Goal: Transaction & Acquisition: Purchase product/service

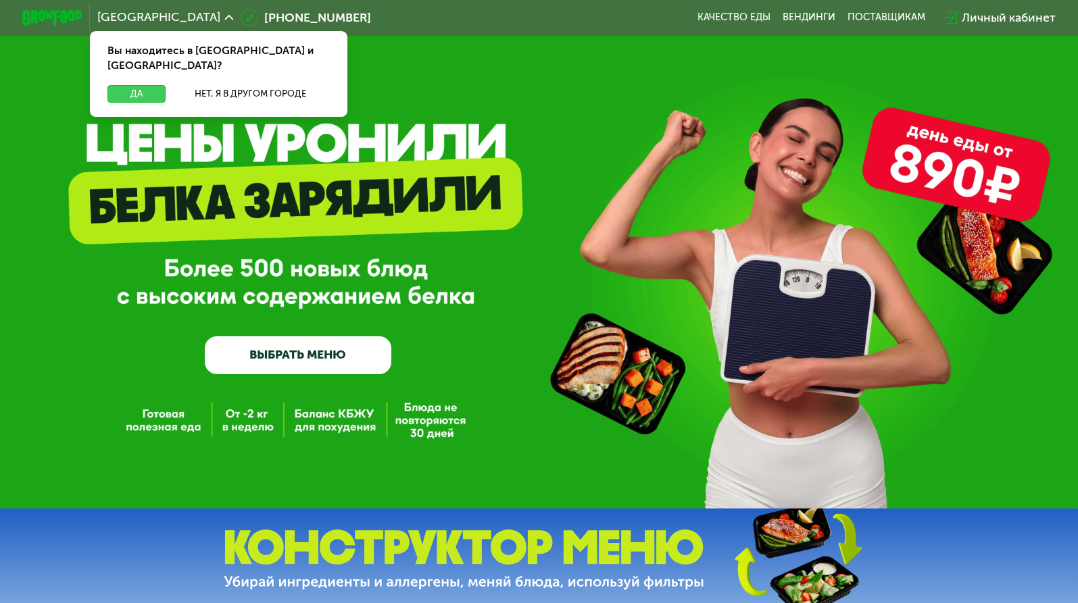
click at [141, 85] on button "Да" at bounding box center [135, 94] width 57 height 18
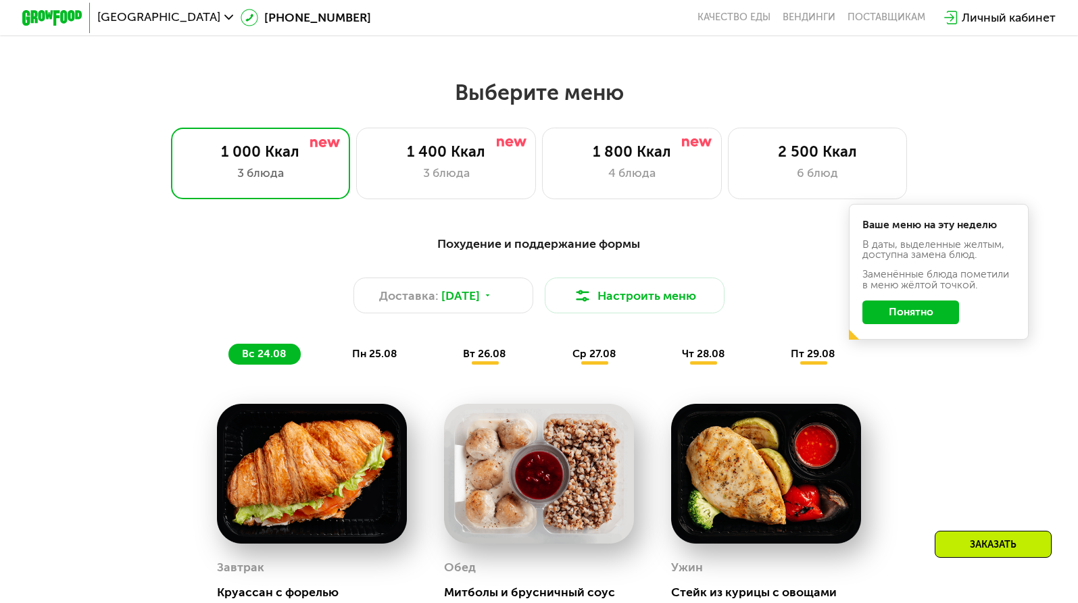
scroll to position [612, 0]
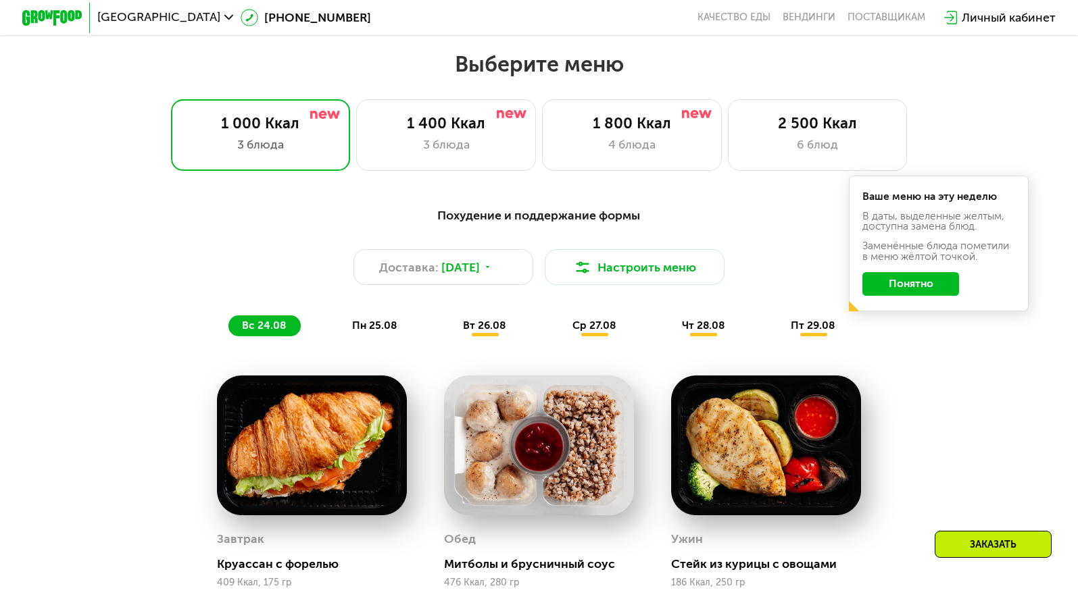
click at [918, 278] on button "Понятно" at bounding box center [910, 284] width 97 height 24
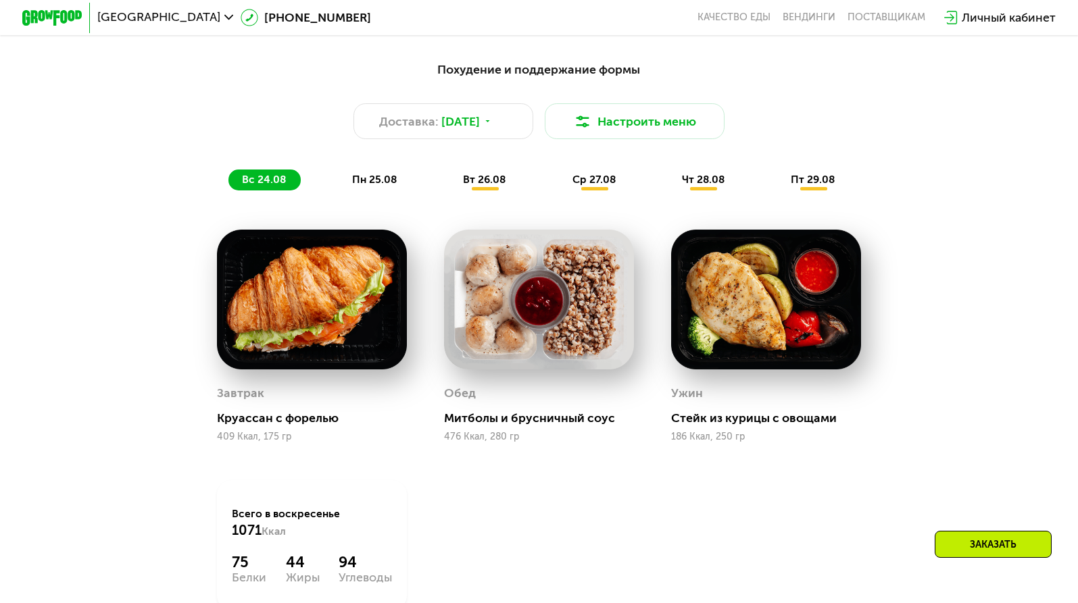
scroll to position [716, 0]
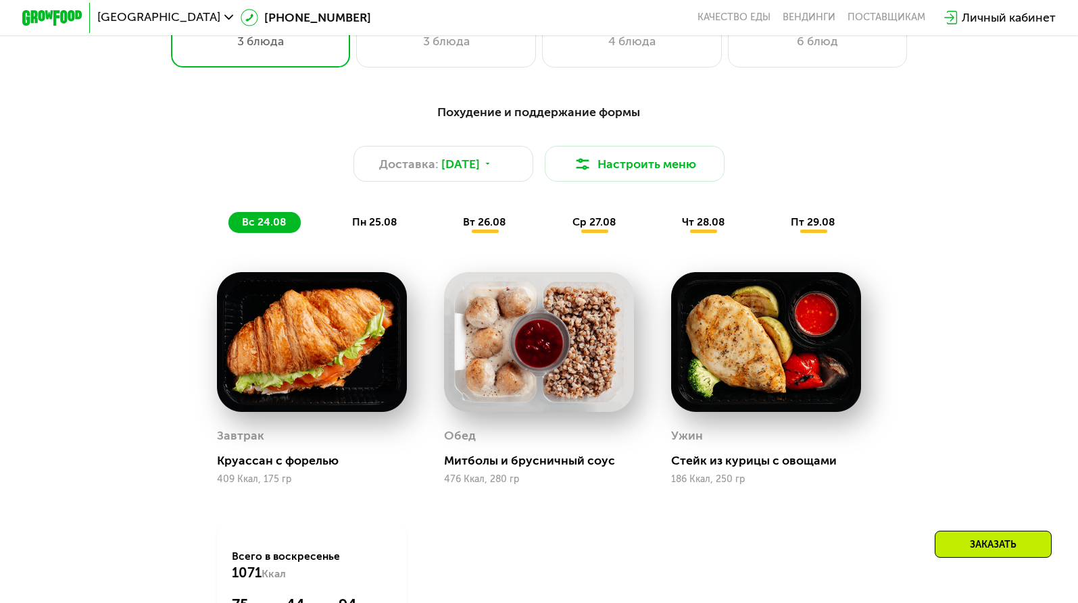
click at [380, 223] on span "пн 25.08" at bounding box center [374, 222] width 45 height 13
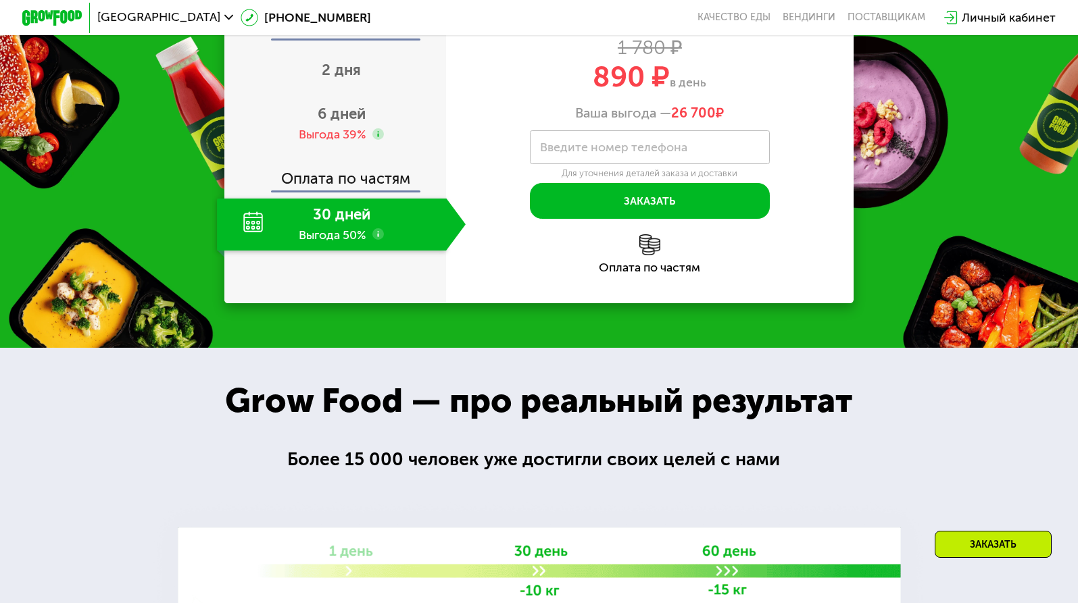
scroll to position [1491, 0]
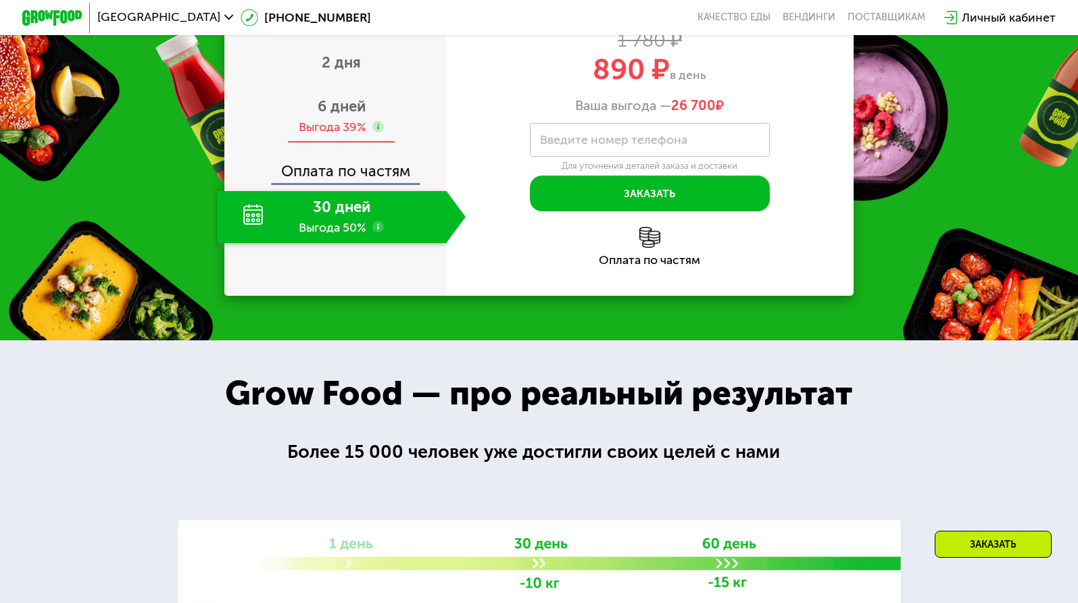
click at [339, 116] on span "6 дней" at bounding box center [342, 106] width 48 height 18
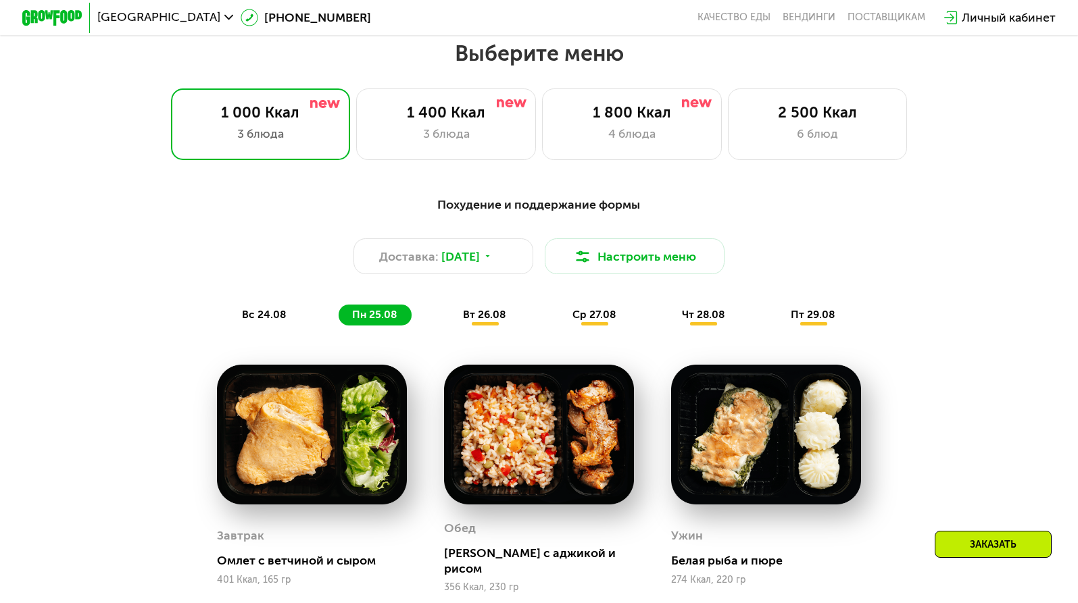
scroll to position [618, 0]
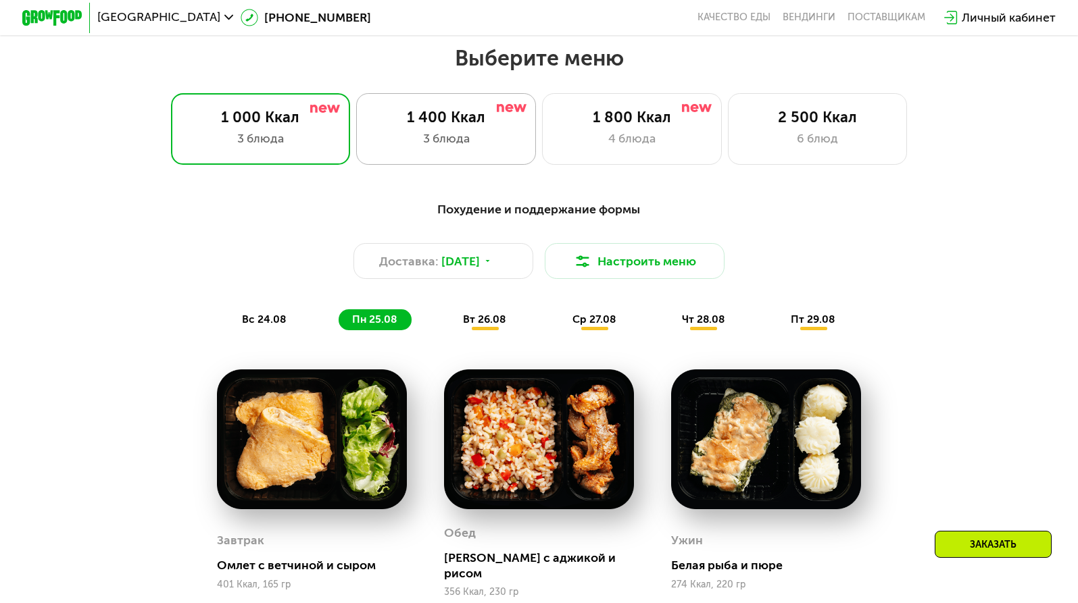
click at [490, 145] on div "3 блюда" at bounding box center [446, 139] width 149 height 18
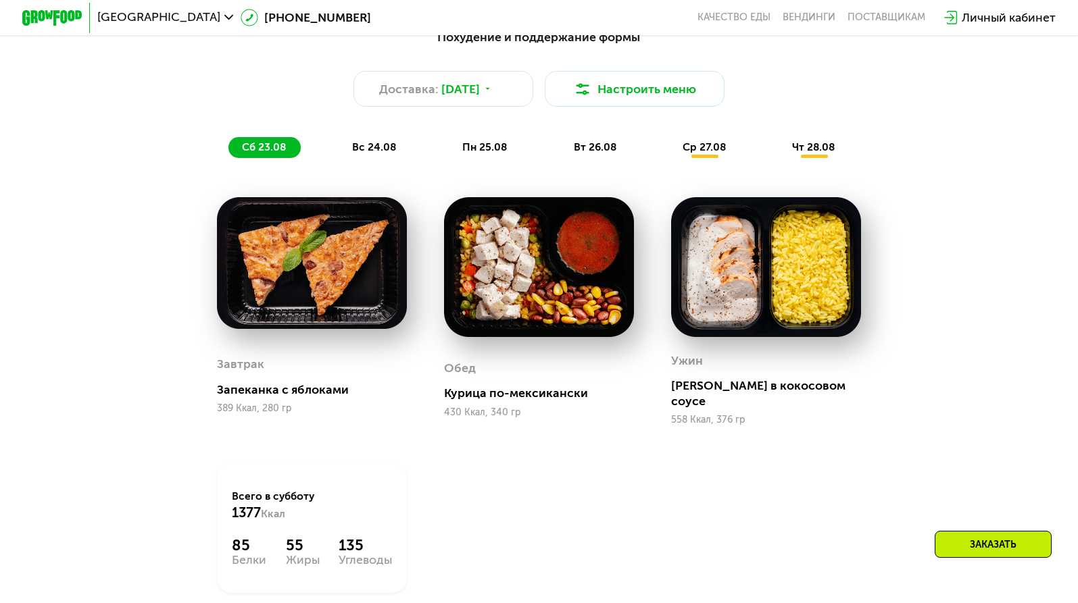
scroll to position [852, 0]
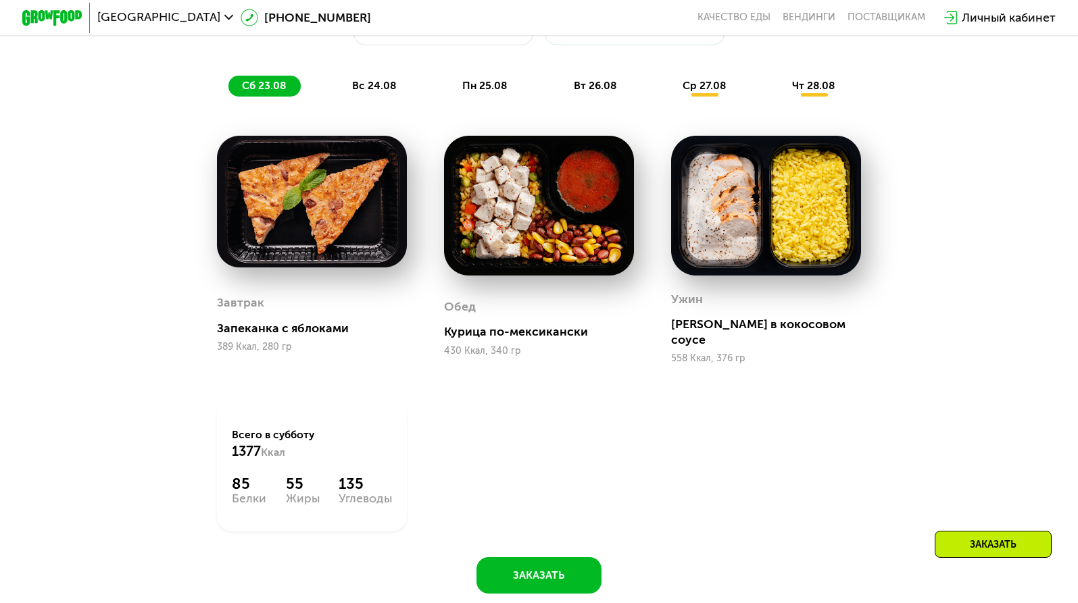
click at [388, 86] on span "вс 24.08" at bounding box center [374, 85] width 44 height 13
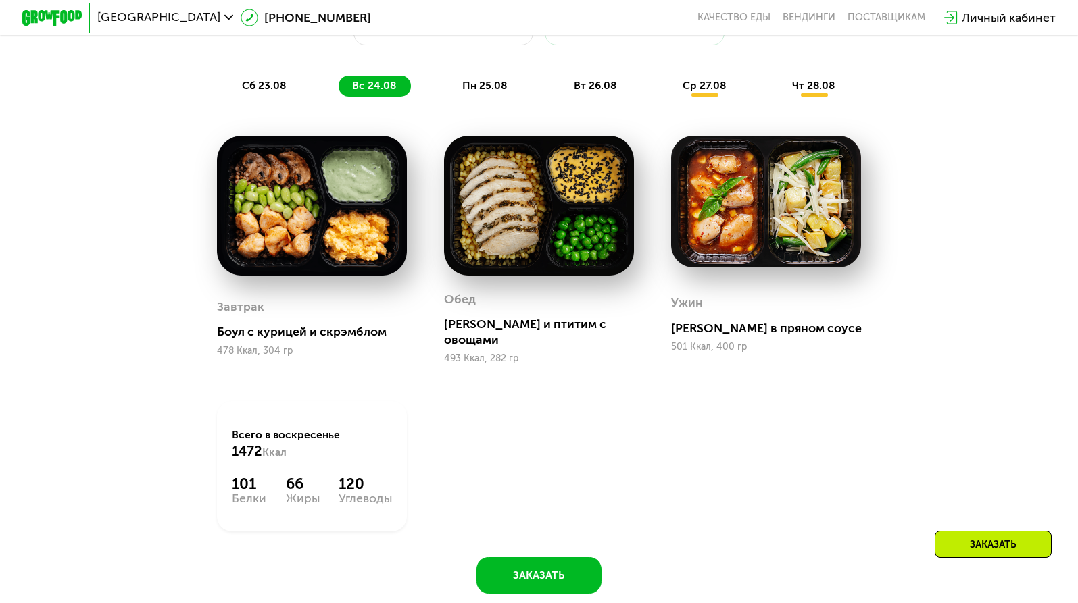
click at [483, 84] on span "пн 25.08" at bounding box center [484, 85] width 45 height 13
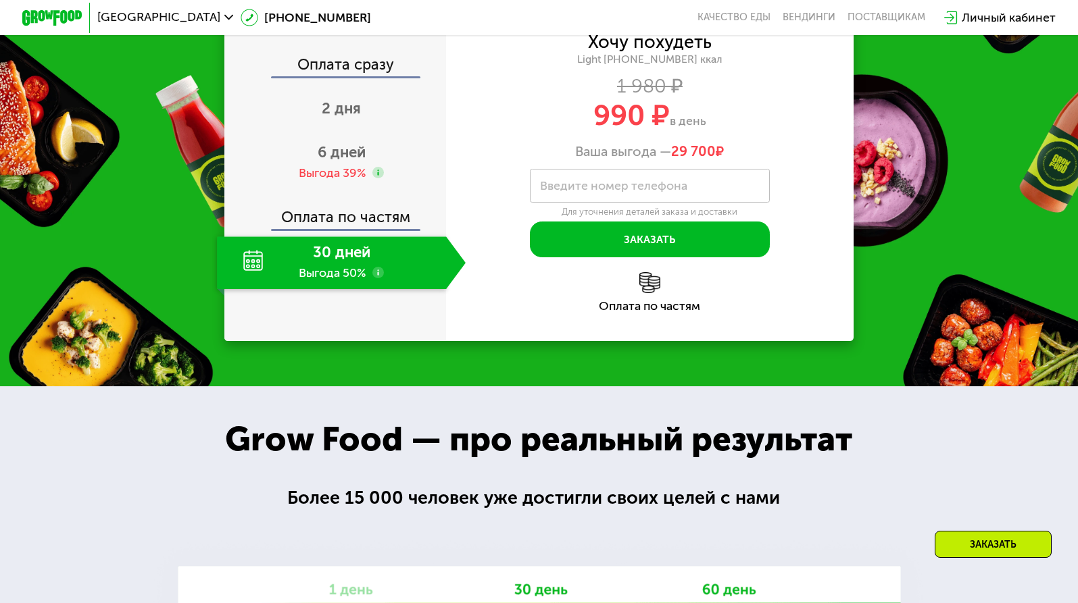
scroll to position [1430, 0]
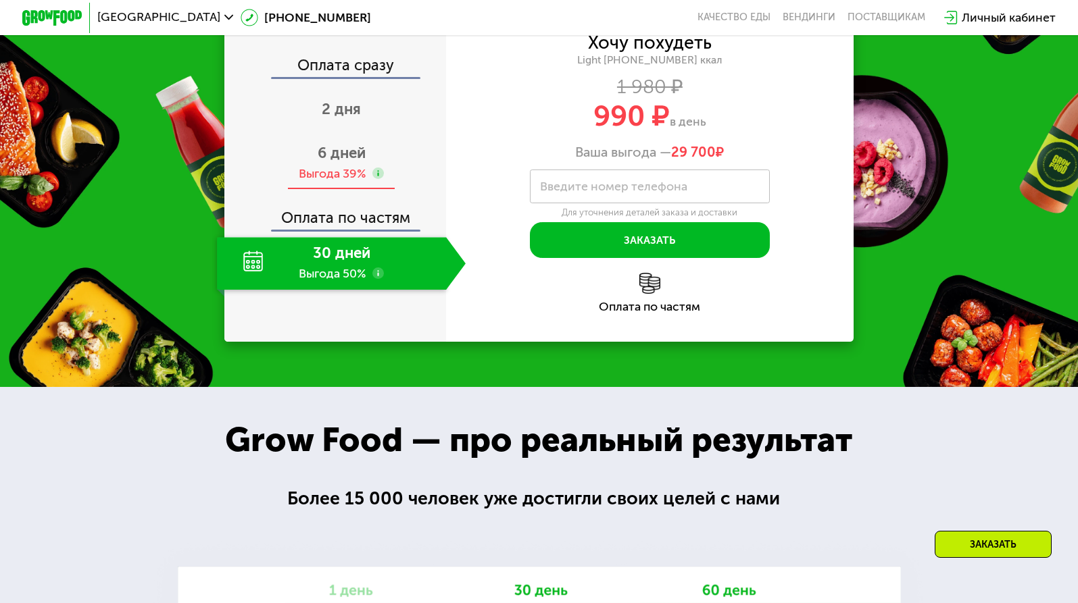
click at [326, 182] on div "Выгода 39%" at bounding box center [333, 174] width 68 height 16
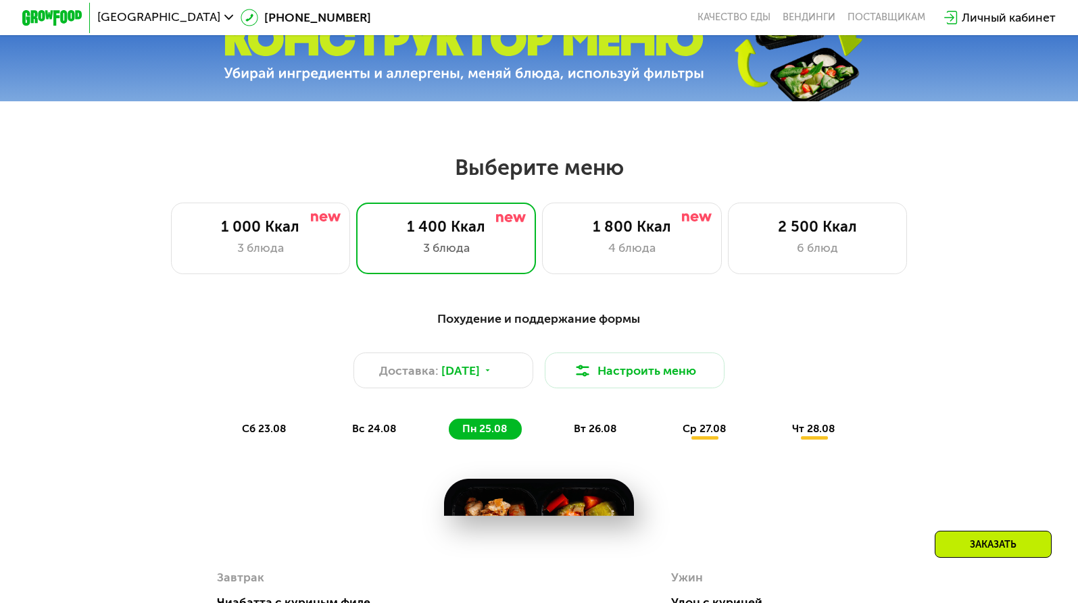
scroll to position [470, 0]
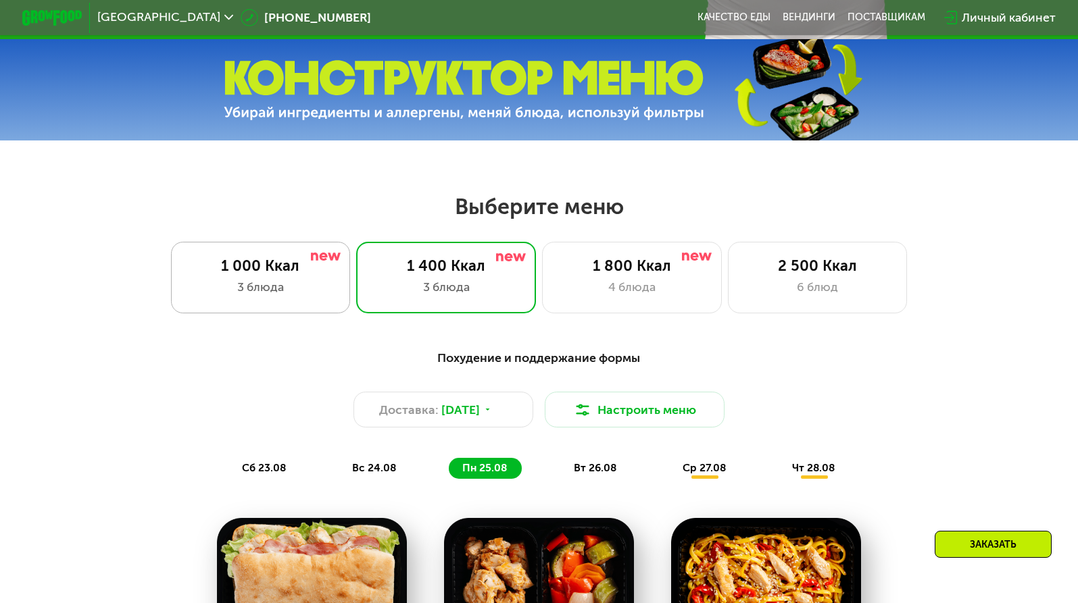
click at [300, 280] on div "3 блюда" at bounding box center [260, 287] width 149 height 18
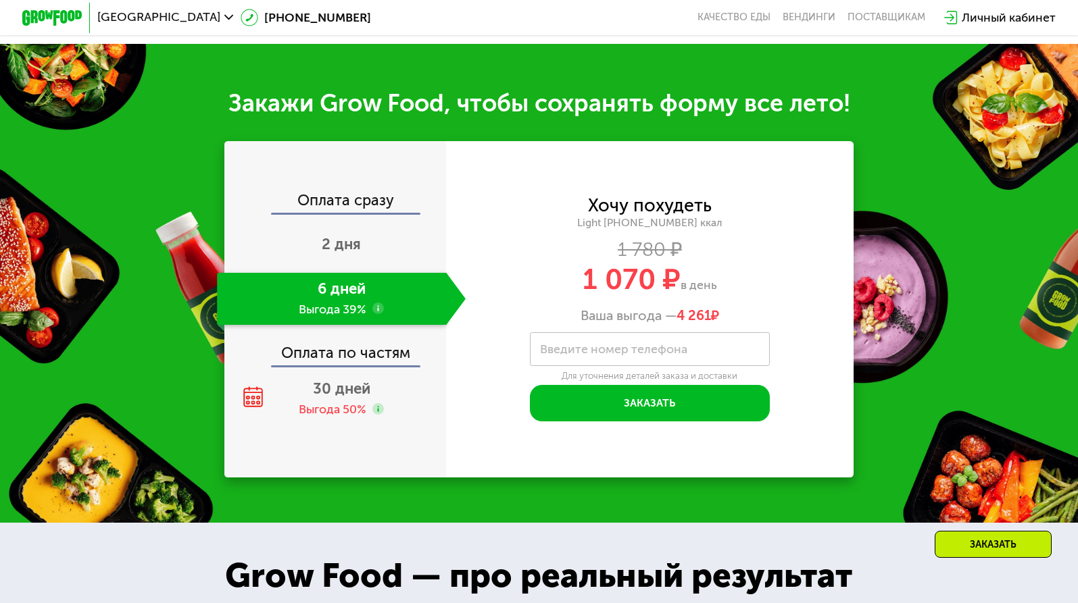
scroll to position [1440, 0]
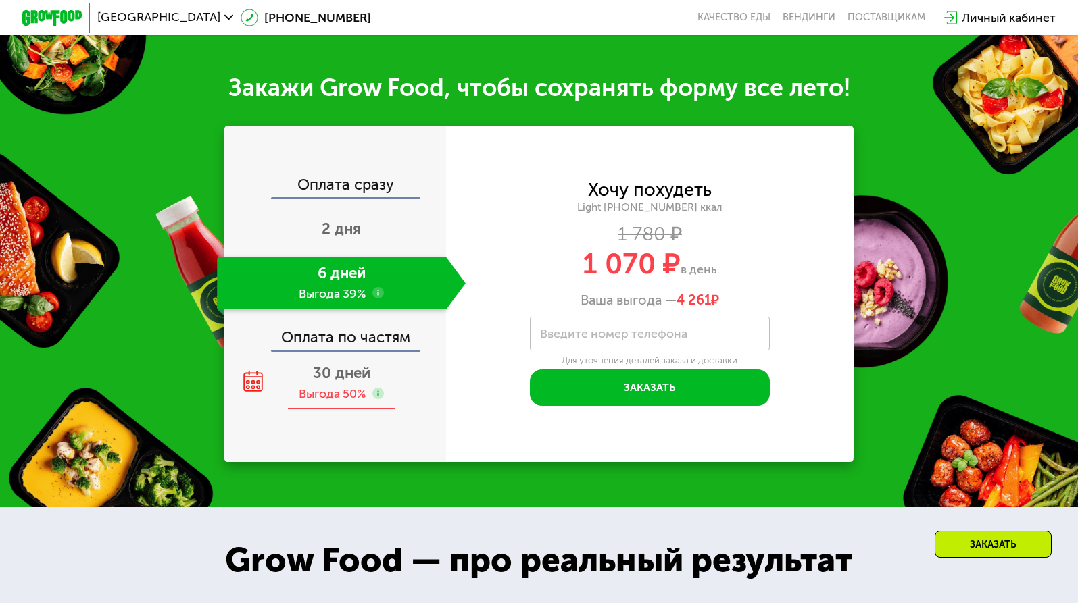
click at [351, 389] on div "Выгода 50%" at bounding box center [333, 394] width 68 height 16
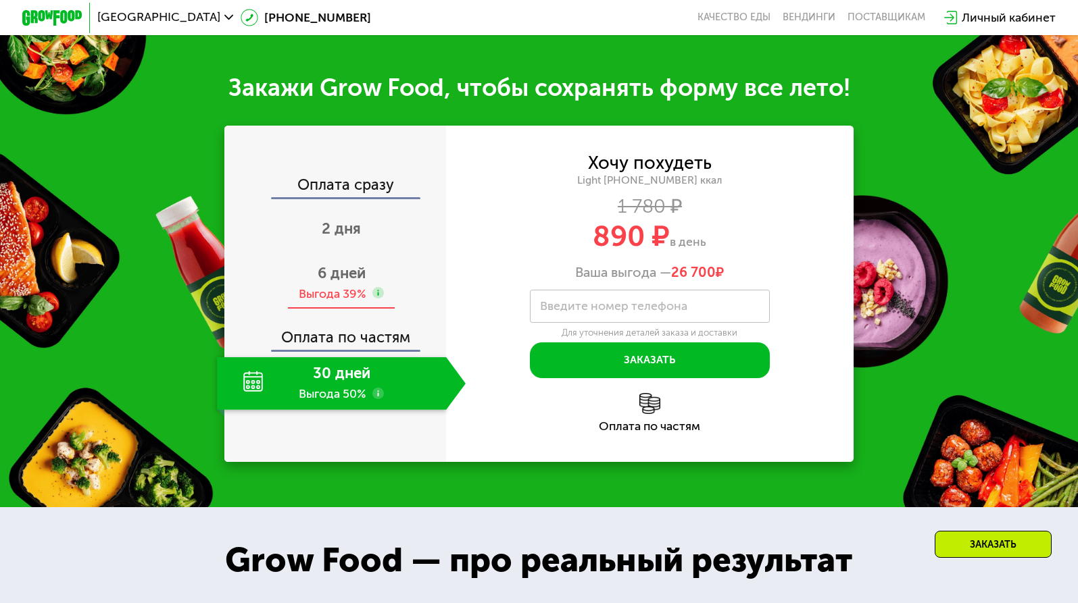
click at [345, 295] on div "Выгода 39%" at bounding box center [333, 294] width 68 height 16
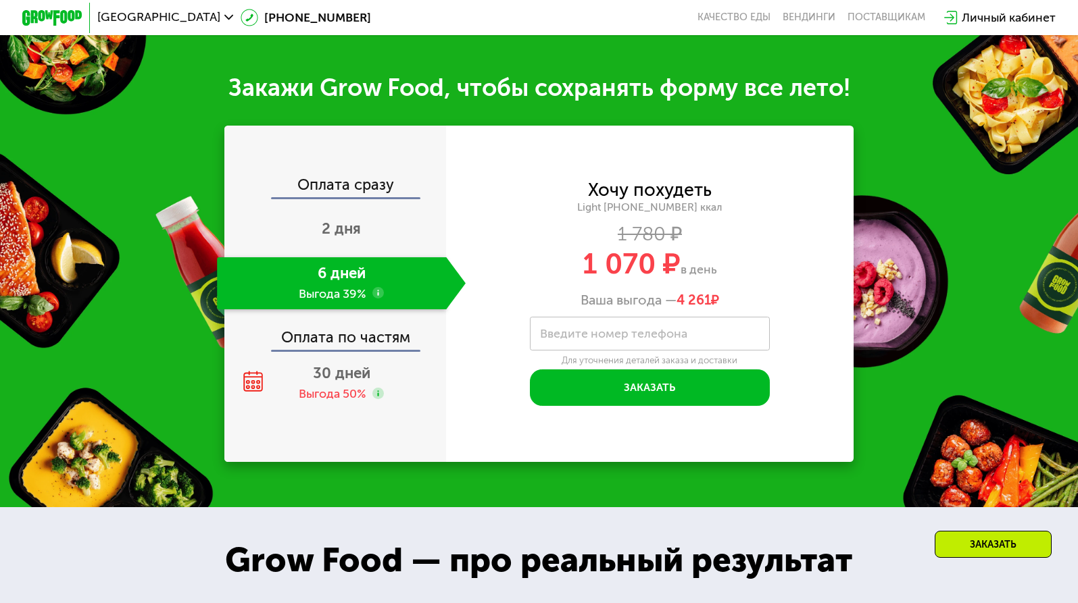
click at [673, 332] on label "Введите номер телефона" at bounding box center [613, 334] width 147 height 8
click at [673, 332] on input "Введите номер телефона" at bounding box center [649, 334] width 239 height 34
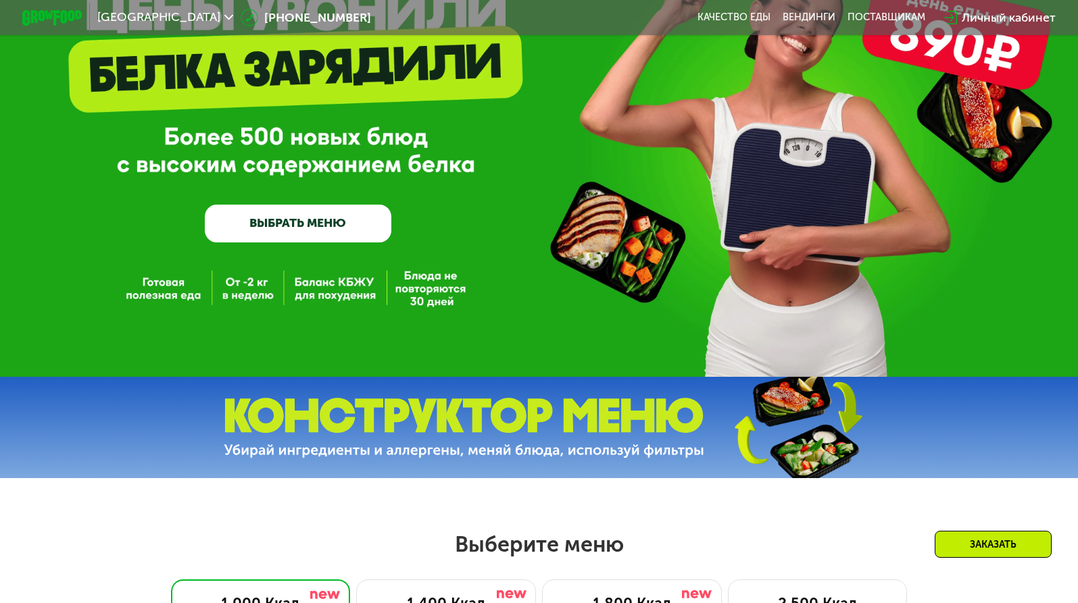
scroll to position [385, 0]
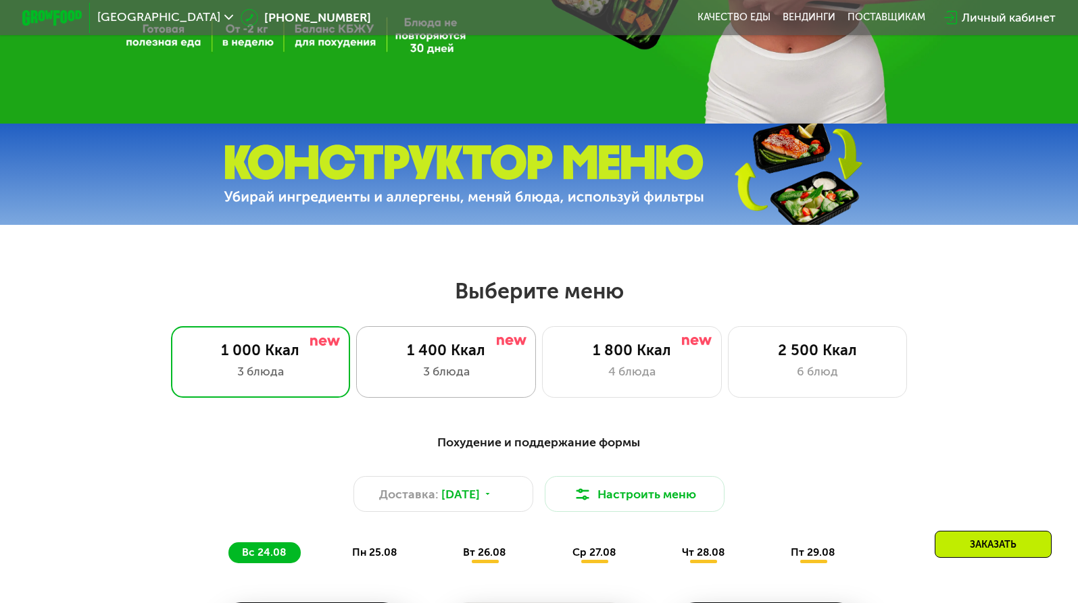
click at [464, 342] on div "1 400 Ккал" at bounding box center [446, 351] width 149 height 18
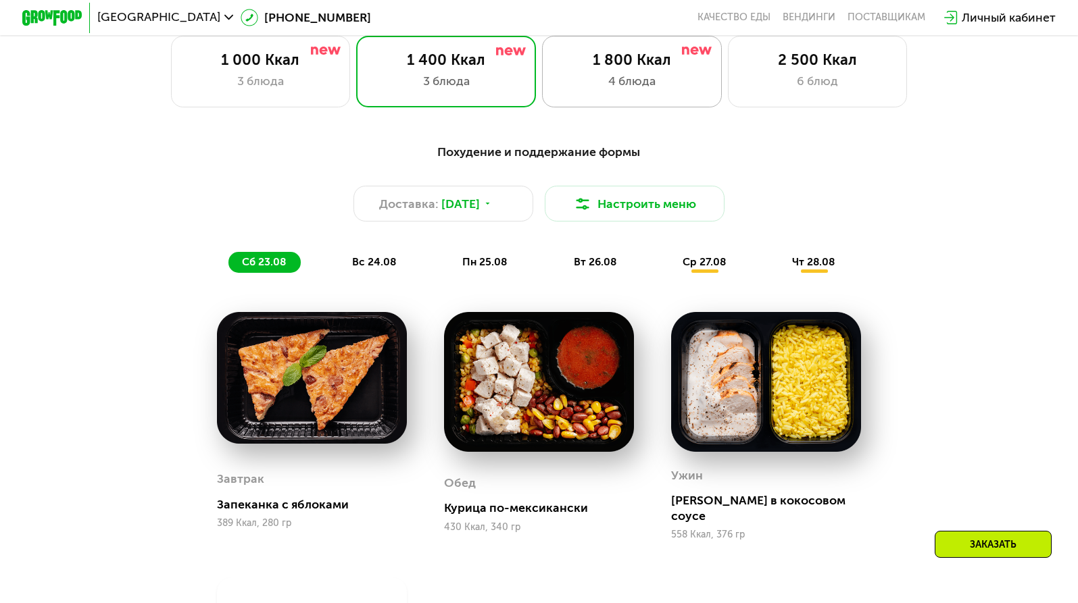
scroll to position [782, 0]
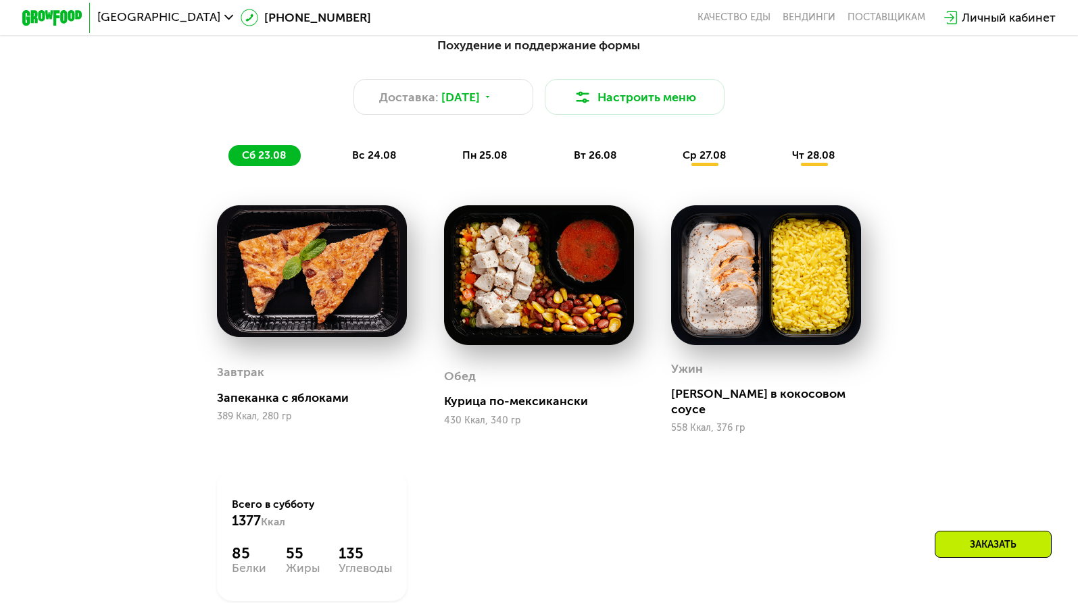
click at [352, 159] on span "вс 24.08" at bounding box center [374, 155] width 44 height 13
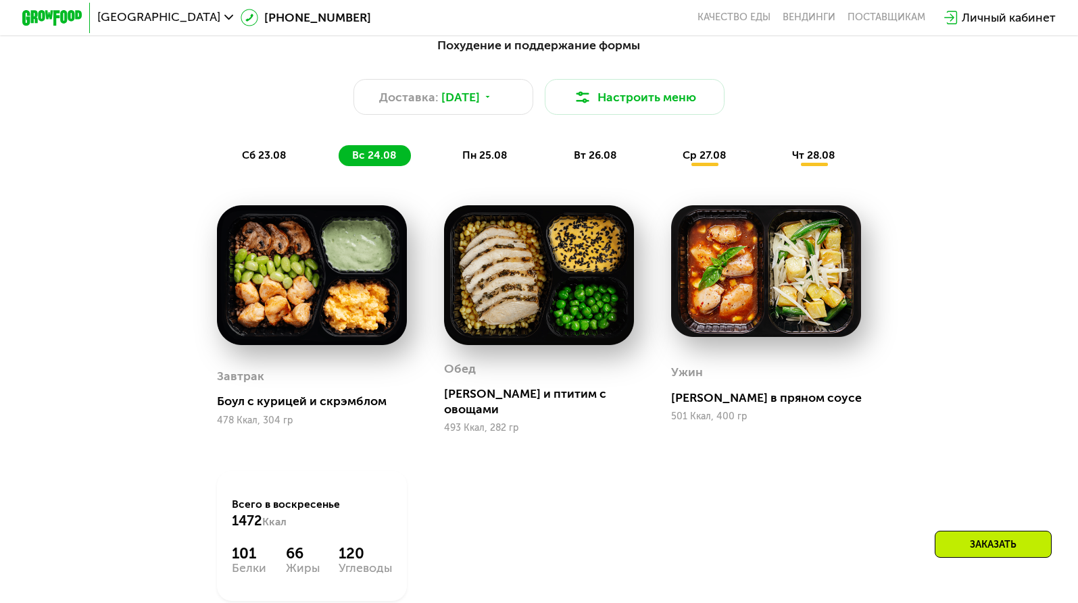
click at [503, 153] on span "пн 25.08" at bounding box center [484, 155] width 45 height 13
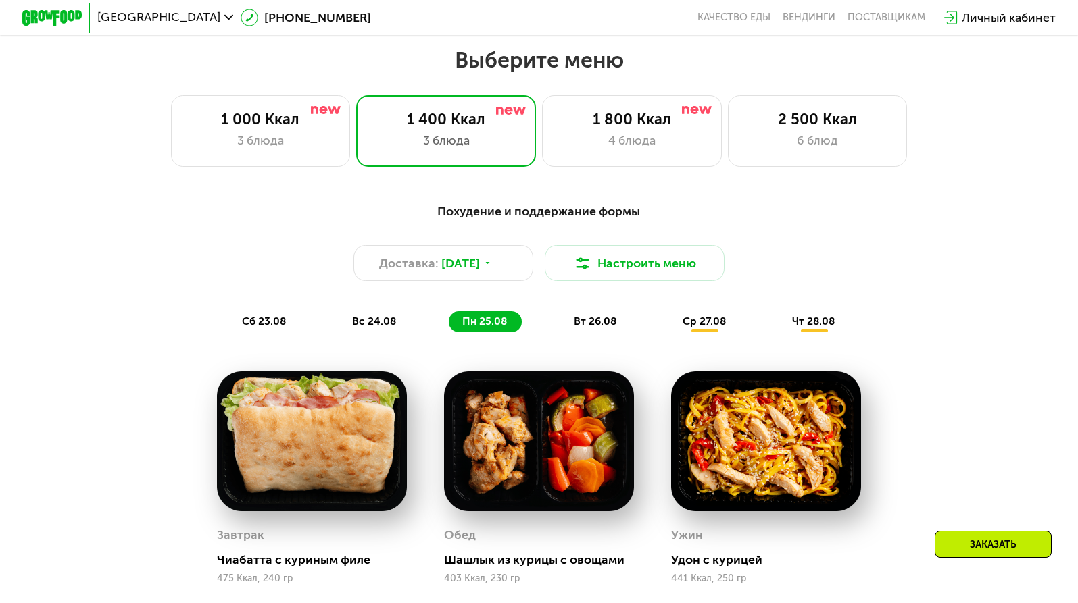
scroll to position [571, 0]
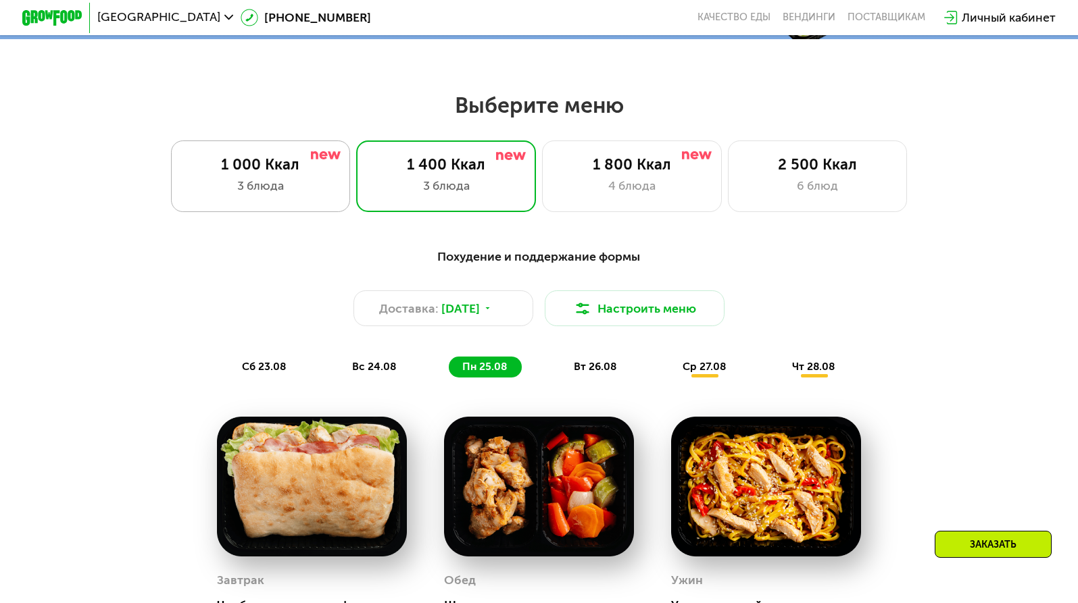
click at [246, 187] on div "3 блюда" at bounding box center [260, 186] width 149 height 18
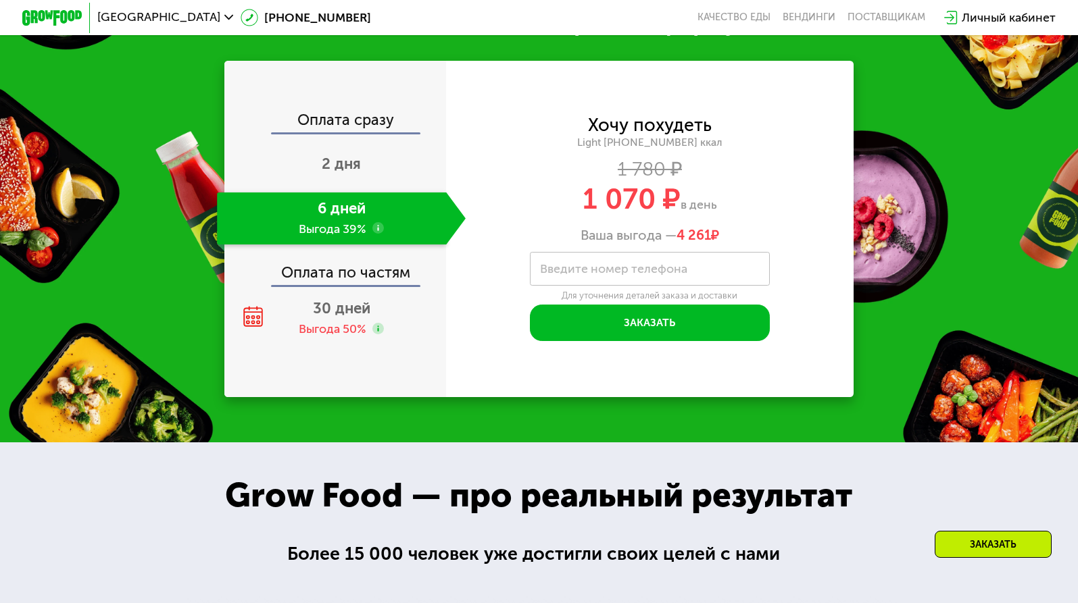
scroll to position [1524, 0]
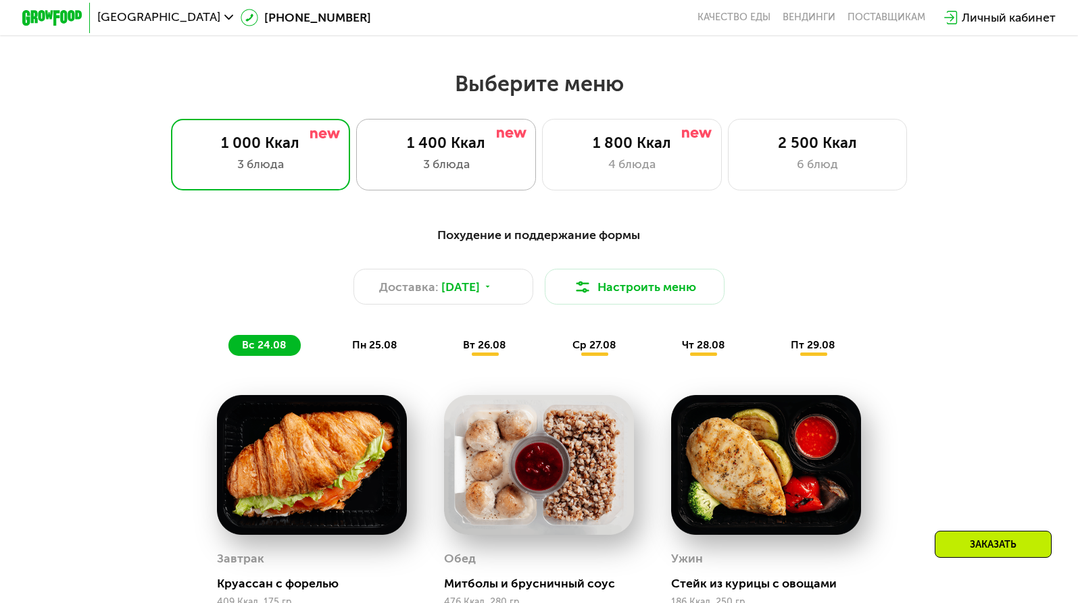
click at [468, 161] on div "3 блюда" at bounding box center [446, 164] width 149 height 18
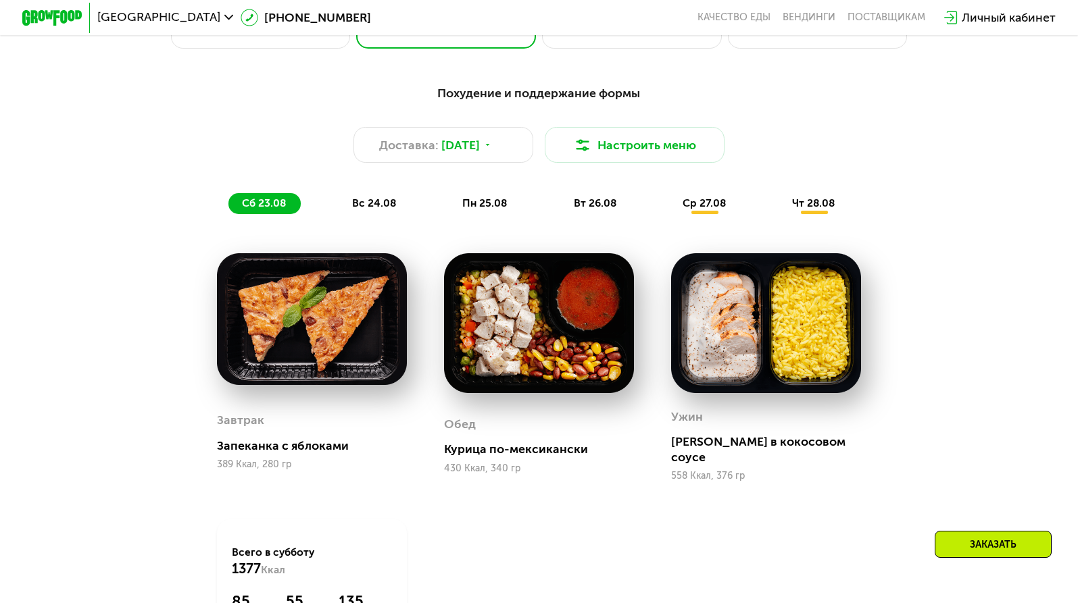
scroll to position [795, 0]
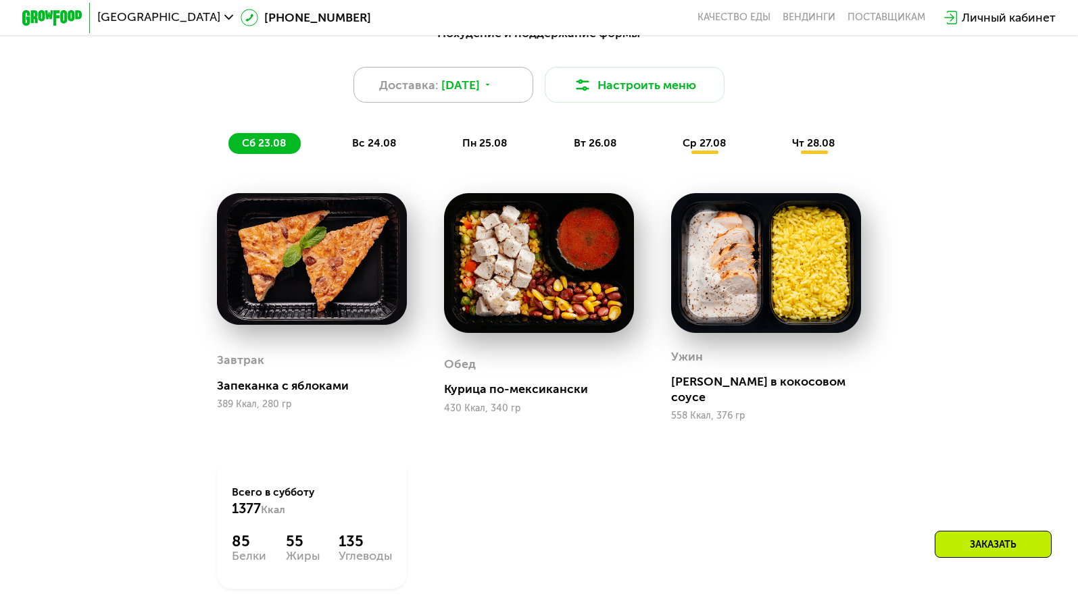
click at [492, 82] on icon at bounding box center [487, 84] width 9 height 9
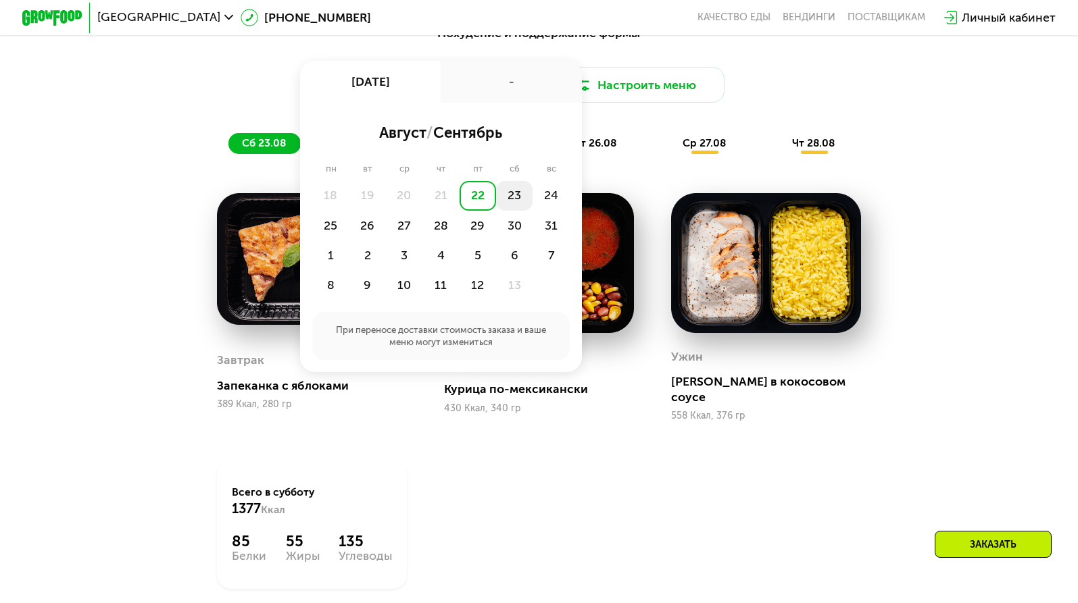
click at [532, 200] on div "23" at bounding box center [550, 196] width 36 height 30
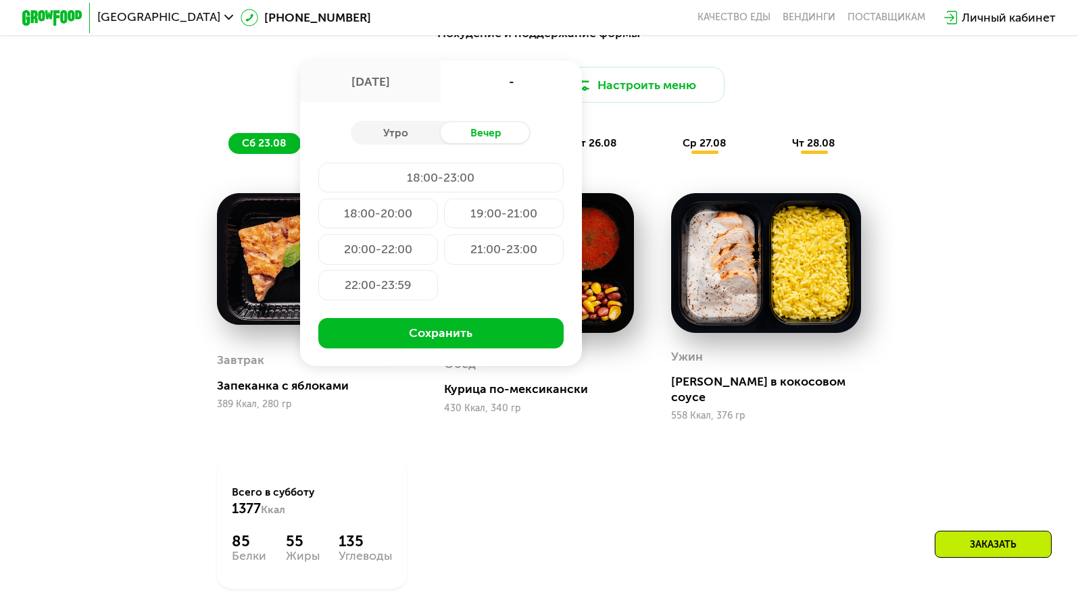
click at [0, 0] on div "Завтрак Запеканка с яблоками 389 Ккал, 280 гр Обед Курица по-мексикански 430 Кк…" at bounding box center [0, 0] width 0 height 0
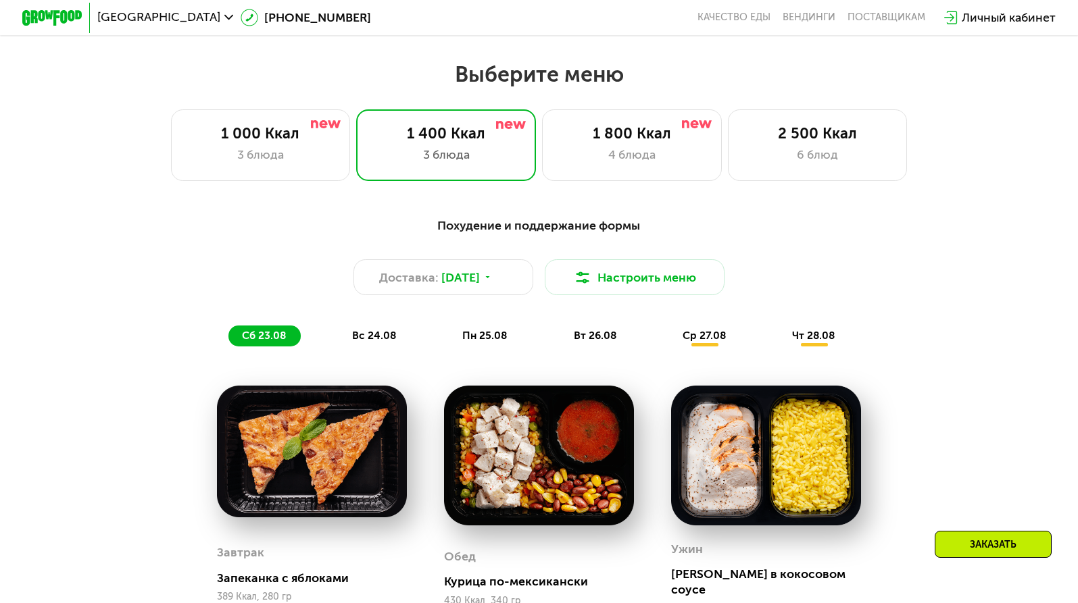
scroll to position [564, 0]
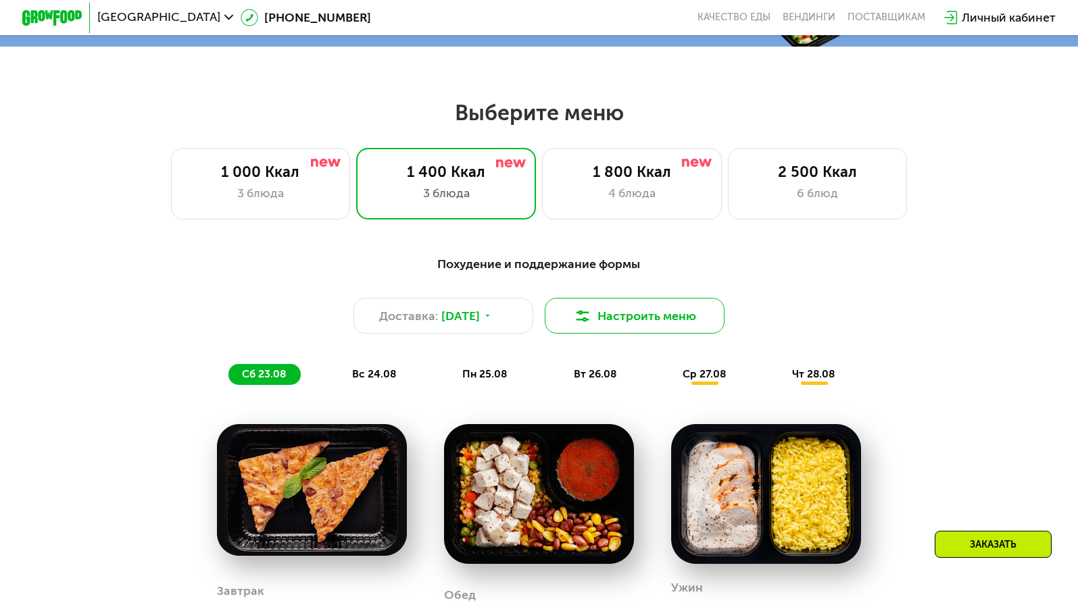
click at [616, 324] on button "Настроить меню" at bounding box center [635, 316] width 180 height 36
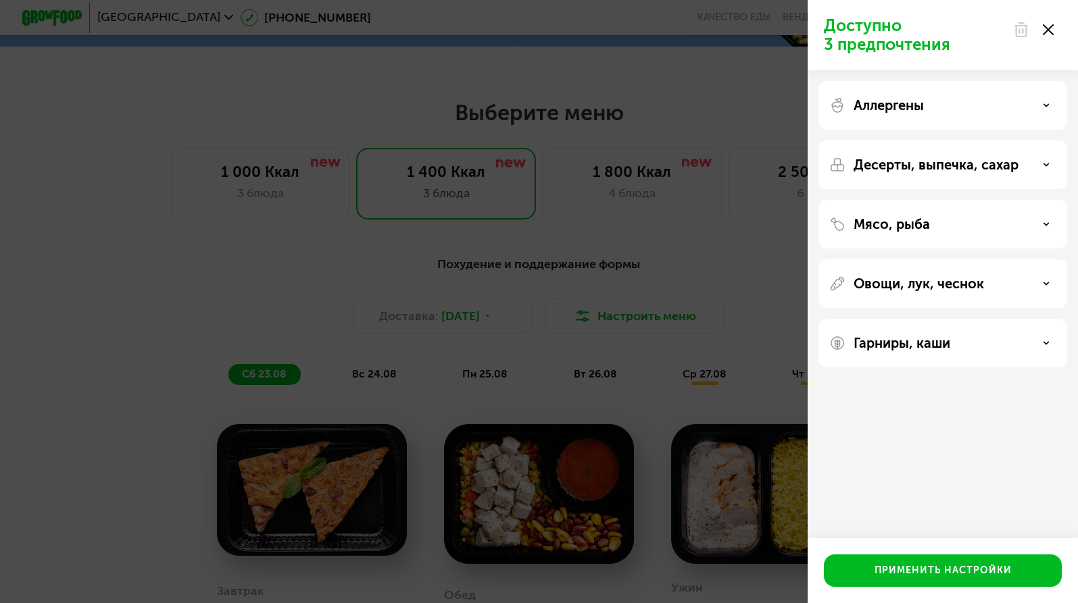
click at [619, 177] on div "Доступно 3 предпочтения Аллергены Десерты, выпечка, сахар Мясо, рыба Овощи, лук…" at bounding box center [539, 301] width 1078 height 603
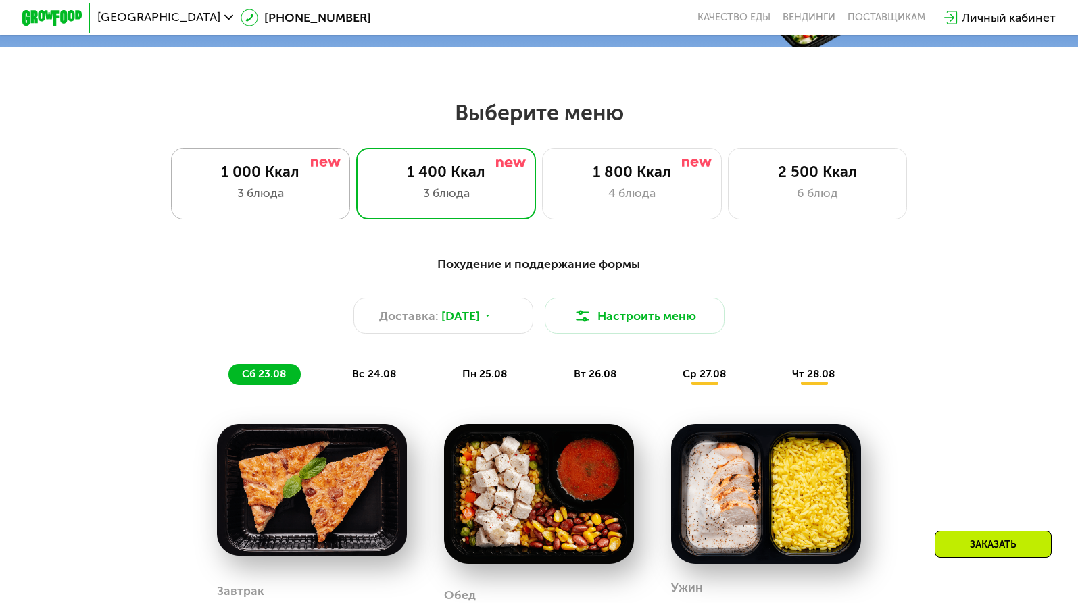
click at [306, 172] on div "1 000 Ккал" at bounding box center [260, 173] width 149 height 18
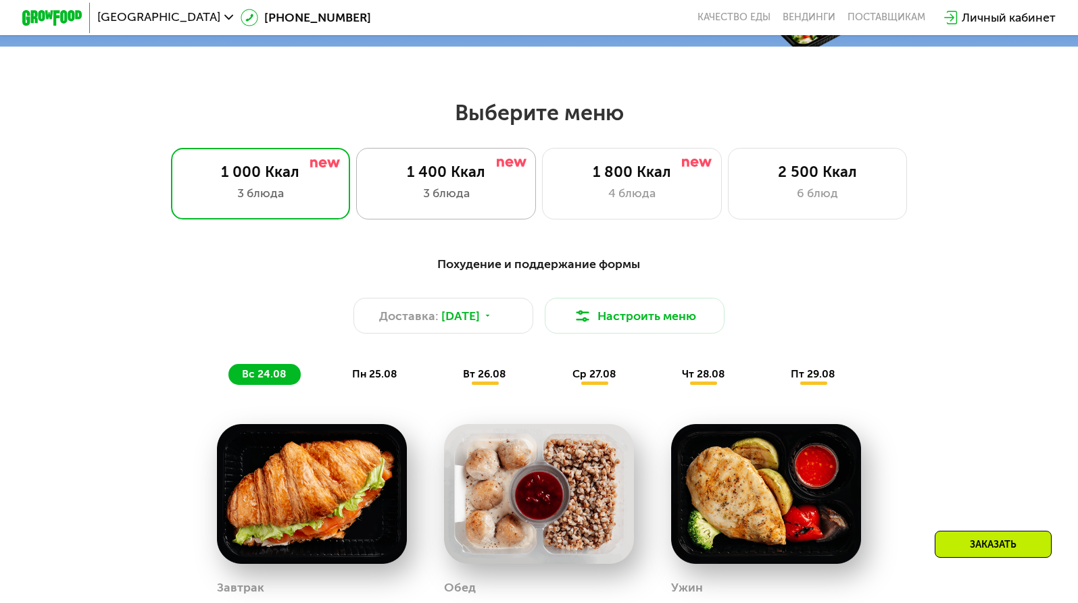
click at [411, 174] on div "1 400 Ккал" at bounding box center [446, 173] width 149 height 18
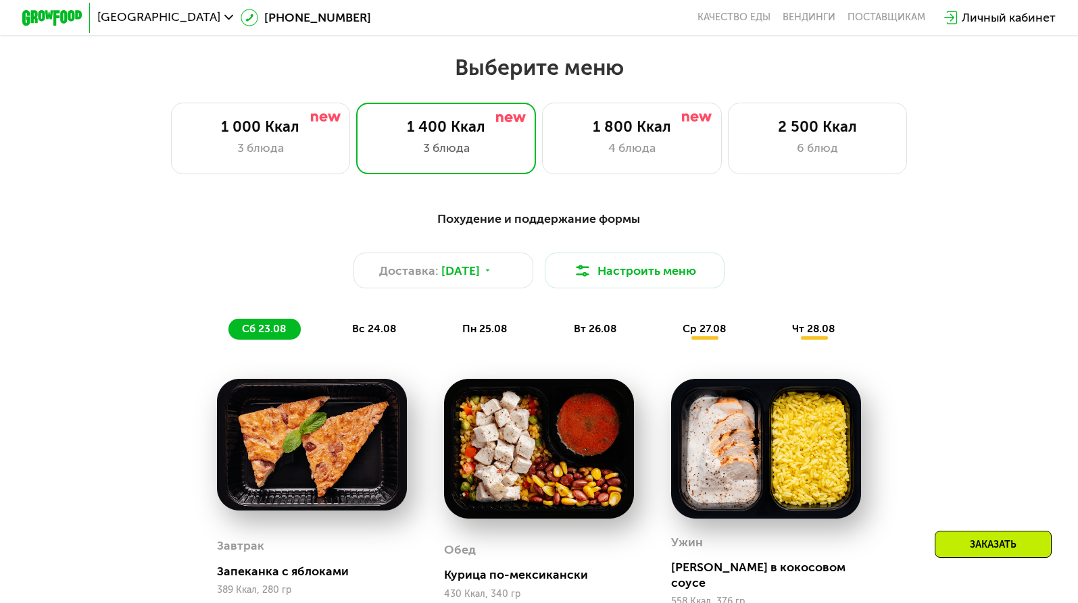
scroll to position [697, 0]
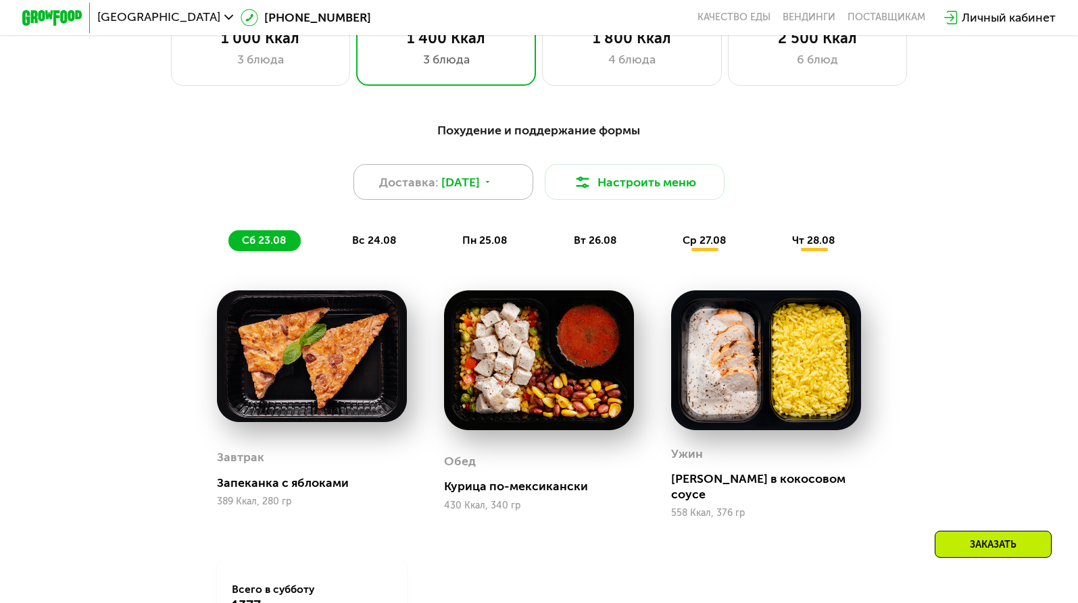
click at [446, 181] on span "[DATE]" at bounding box center [460, 183] width 39 height 18
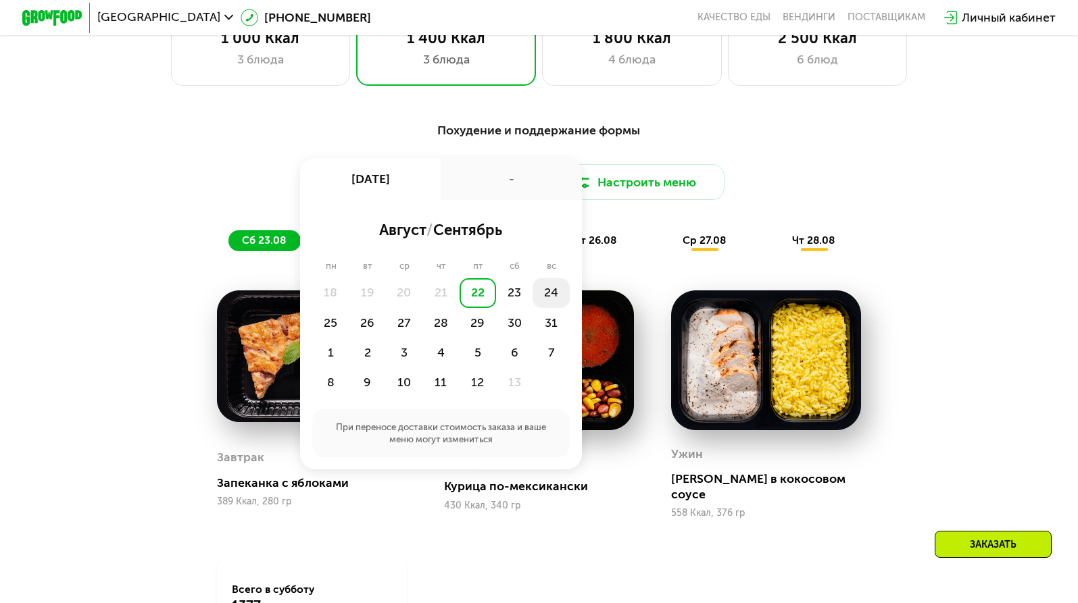
click at [349, 308] on div "24" at bounding box center [330, 323] width 36 height 30
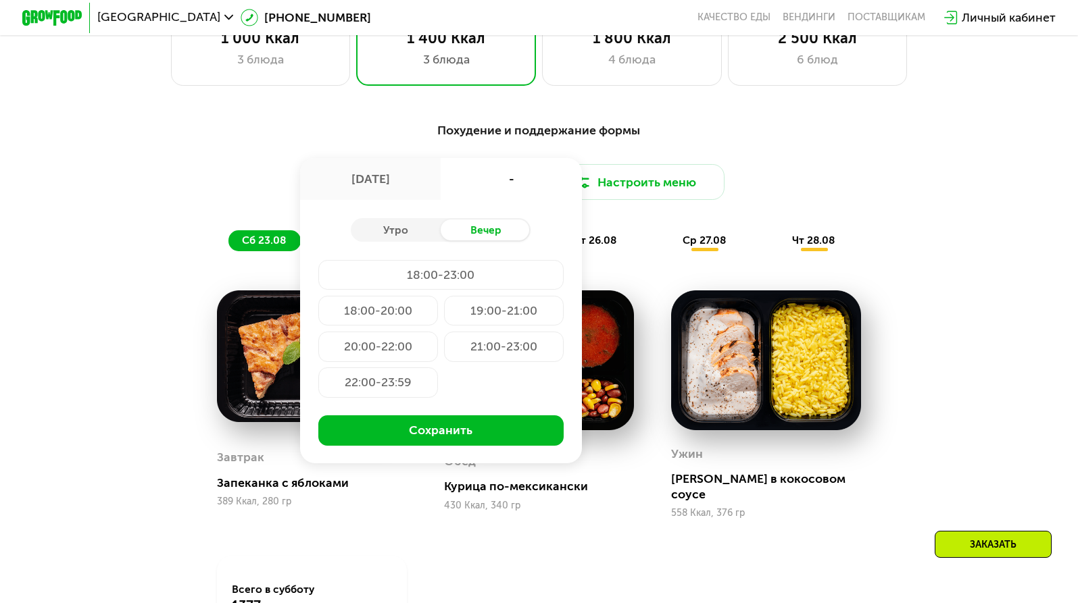
click at [444, 312] on div "18:00-20:00" at bounding box center [504, 311] width 120 height 30
click at [785, 129] on div "Похудение и поддержание формы" at bounding box center [539, 131] width 886 height 19
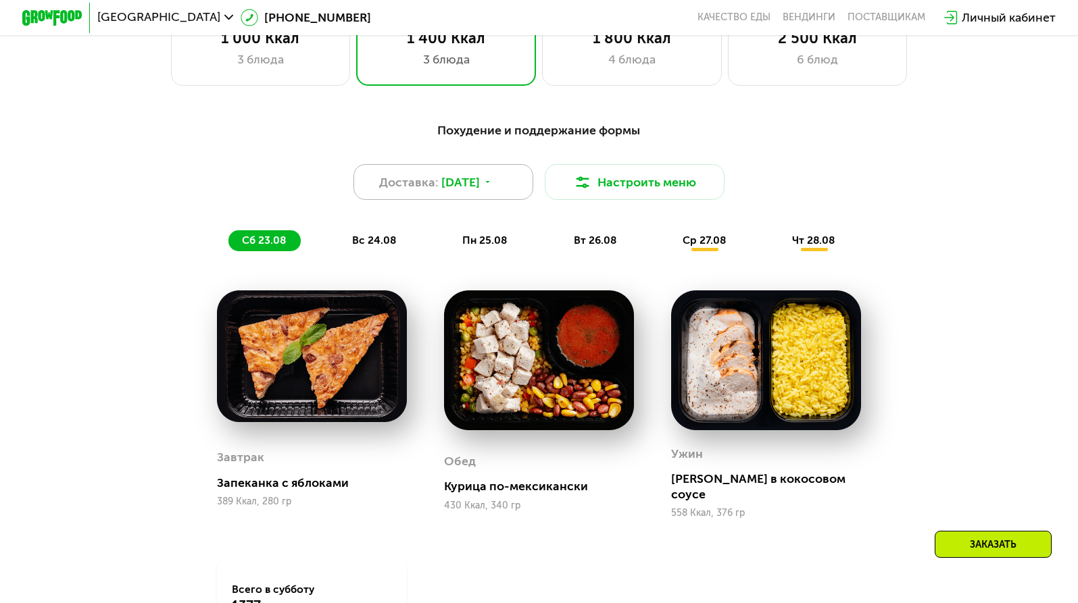
click at [507, 180] on div "Доставка: 22 авг, пт" at bounding box center [443, 182] width 180 height 36
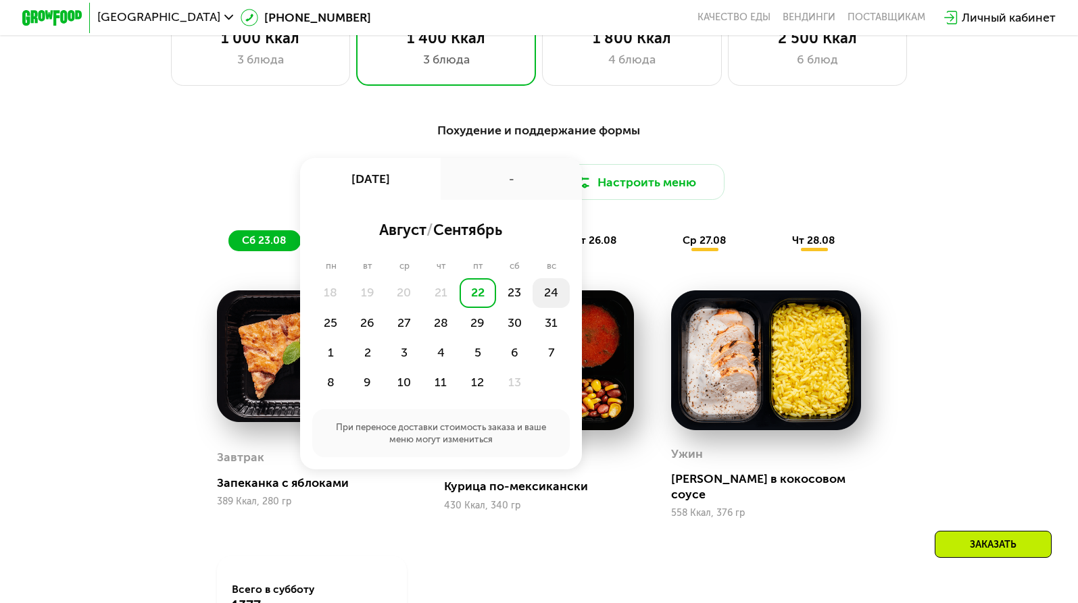
click at [349, 308] on div "24" at bounding box center [330, 323] width 36 height 30
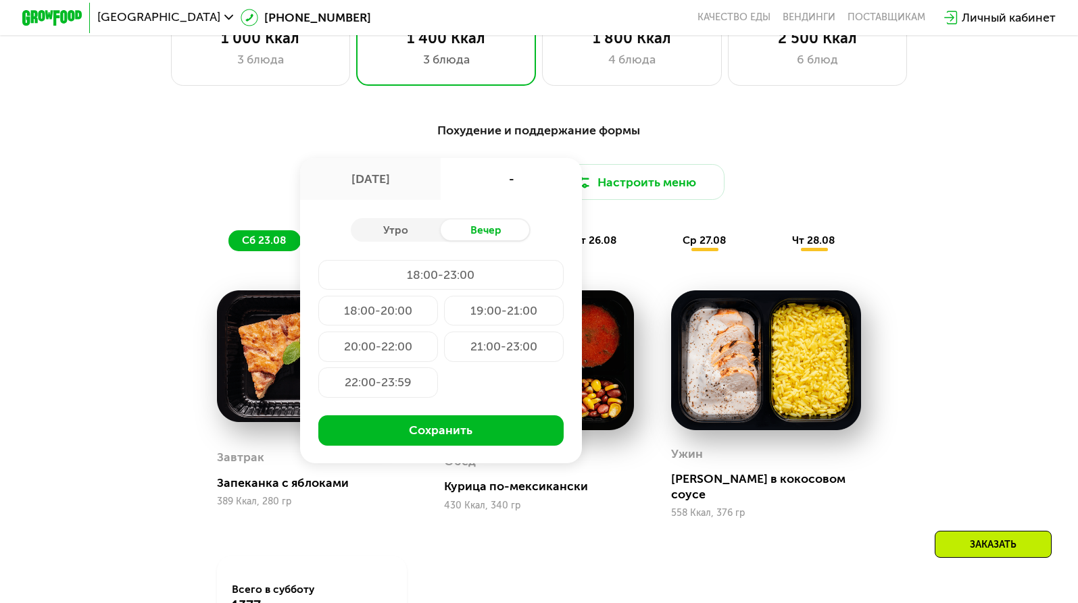
click at [444, 314] on div "18:00-20:00" at bounding box center [504, 311] width 120 height 30
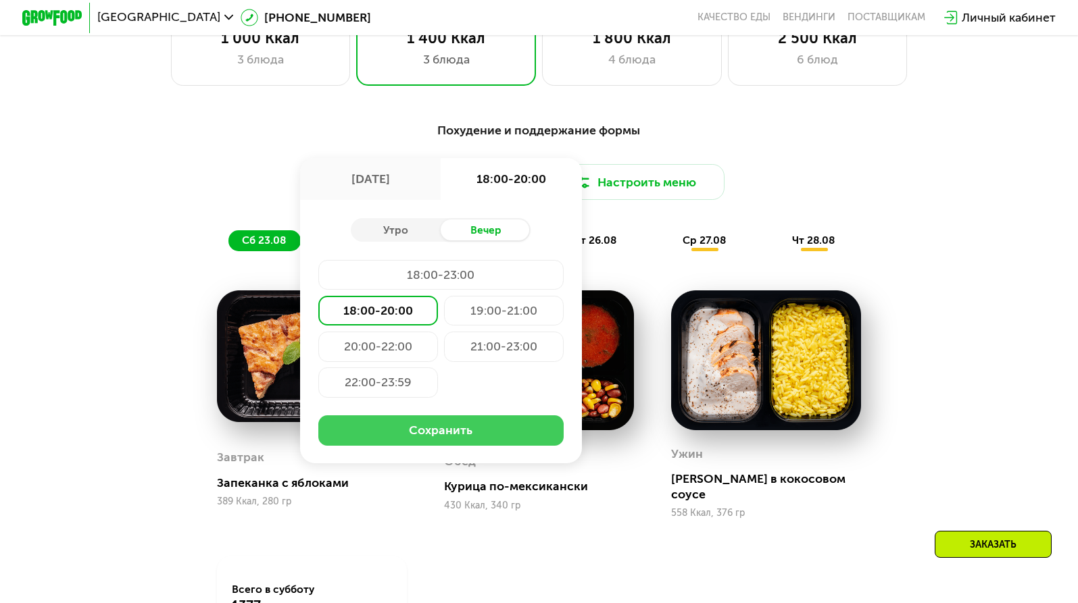
click at [465, 431] on button "Сохранить" at bounding box center [440, 431] width 245 height 30
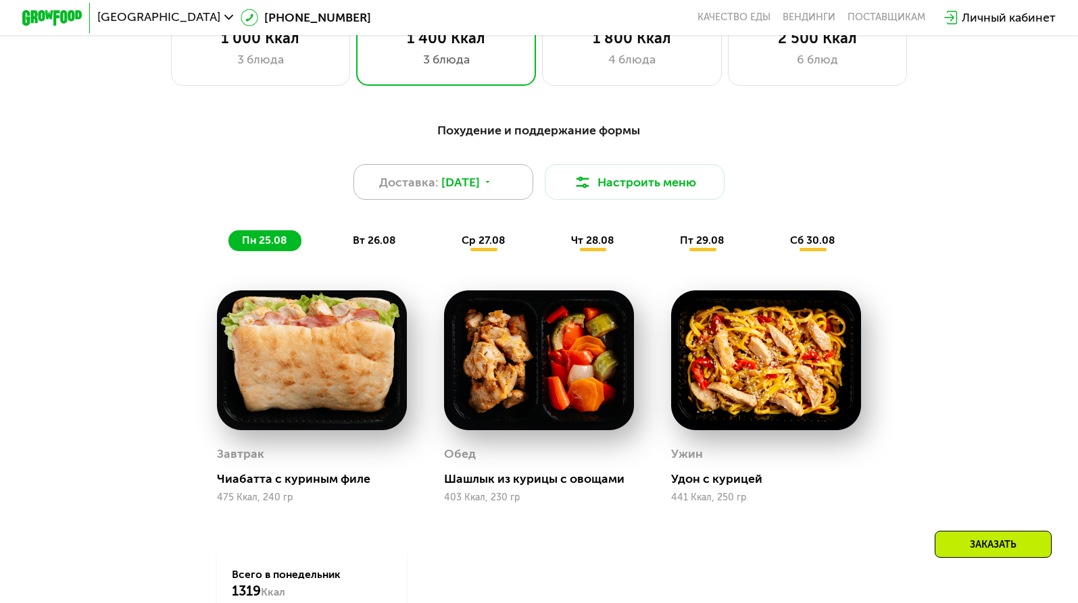
click at [480, 176] on span "24 авг, вс" at bounding box center [460, 183] width 39 height 18
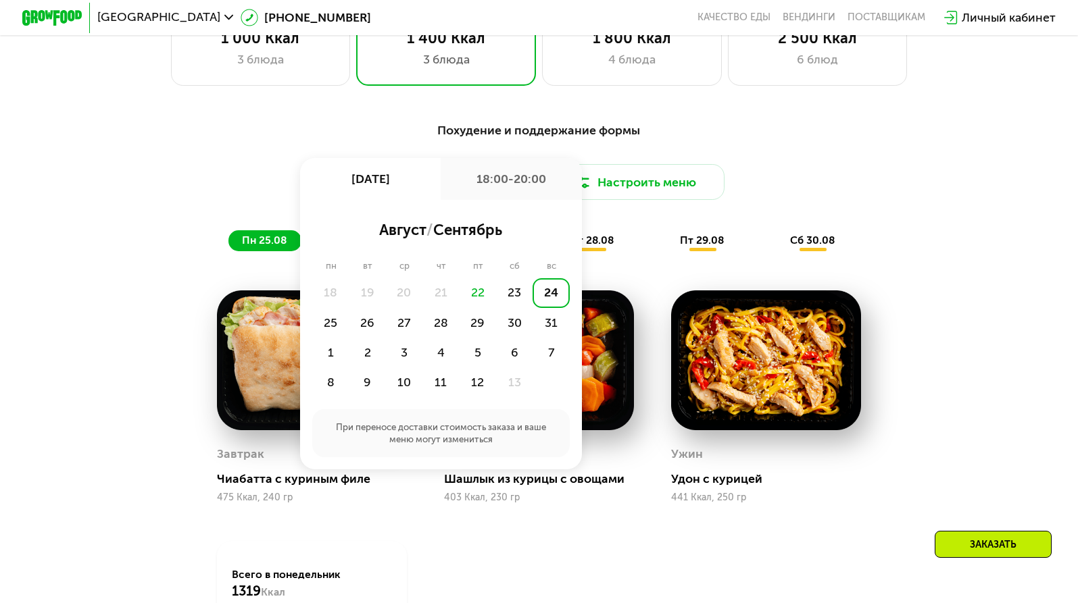
click at [509, 186] on div "18:00-20:00" at bounding box center [511, 179] width 141 height 42
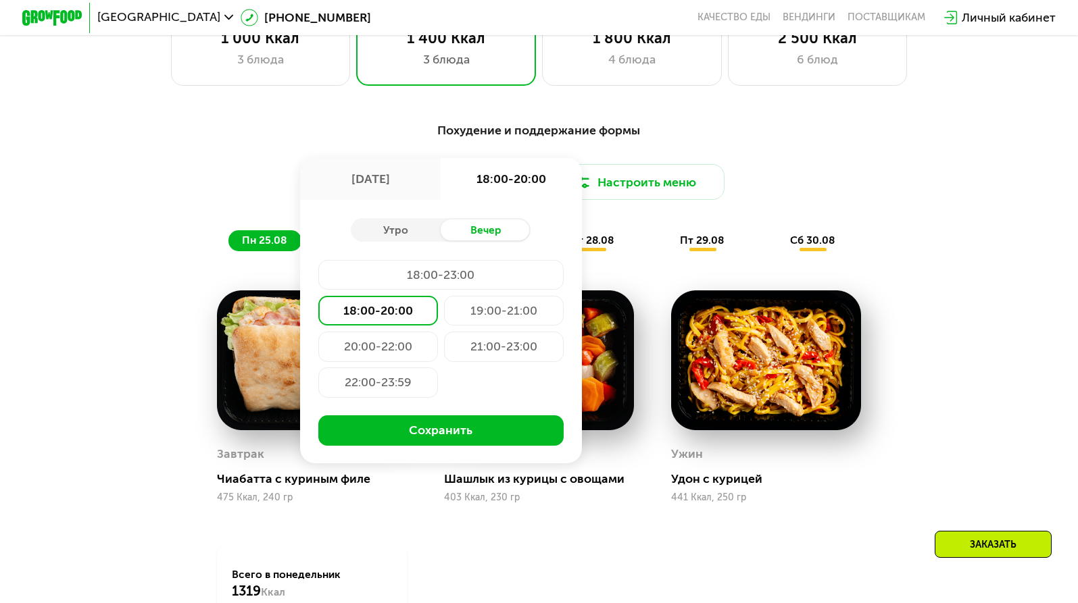
click at [438, 332] on div "19:00-21:00" at bounding box center [378, 347] width 120 height 30
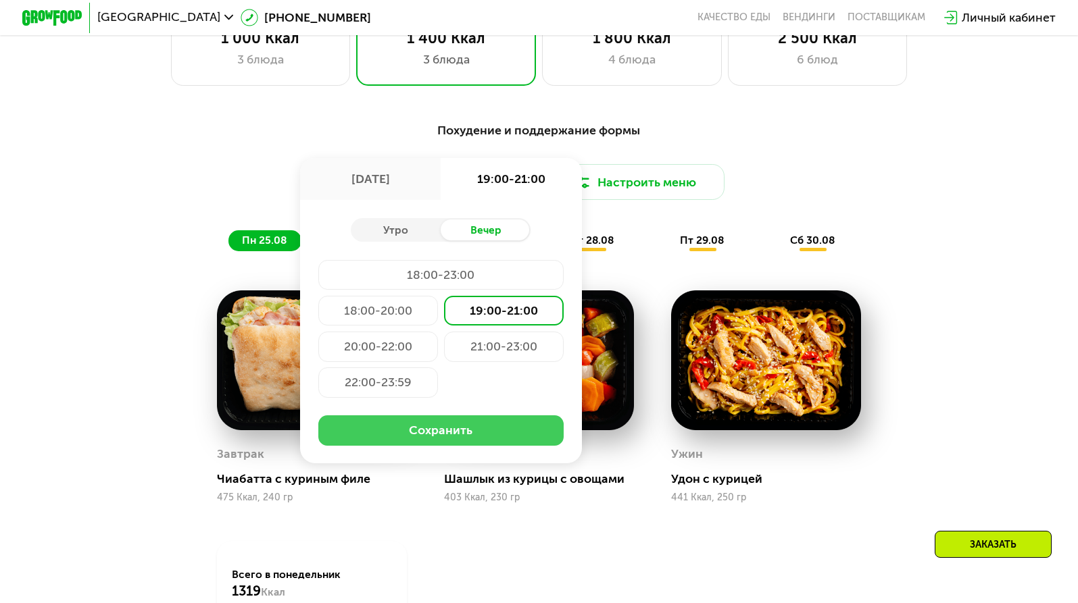
click at [461, 429] on button "Сохранить" at bounding box center [440, 431] width 245 height 30
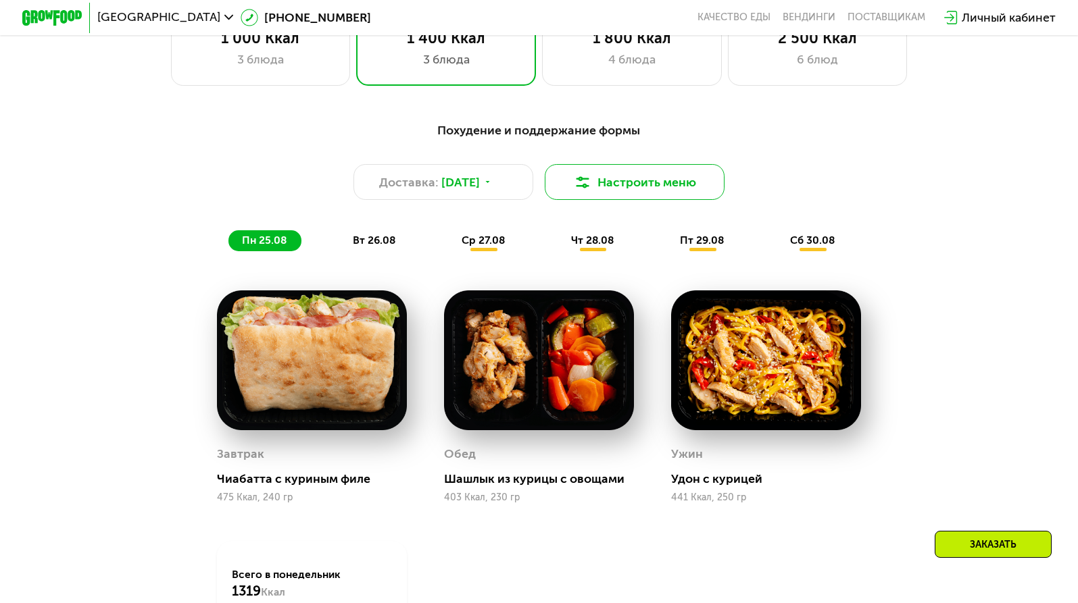
click at [669, 182] on button "Настроить меню" at bounding box center [635, 182] width 180 height 36
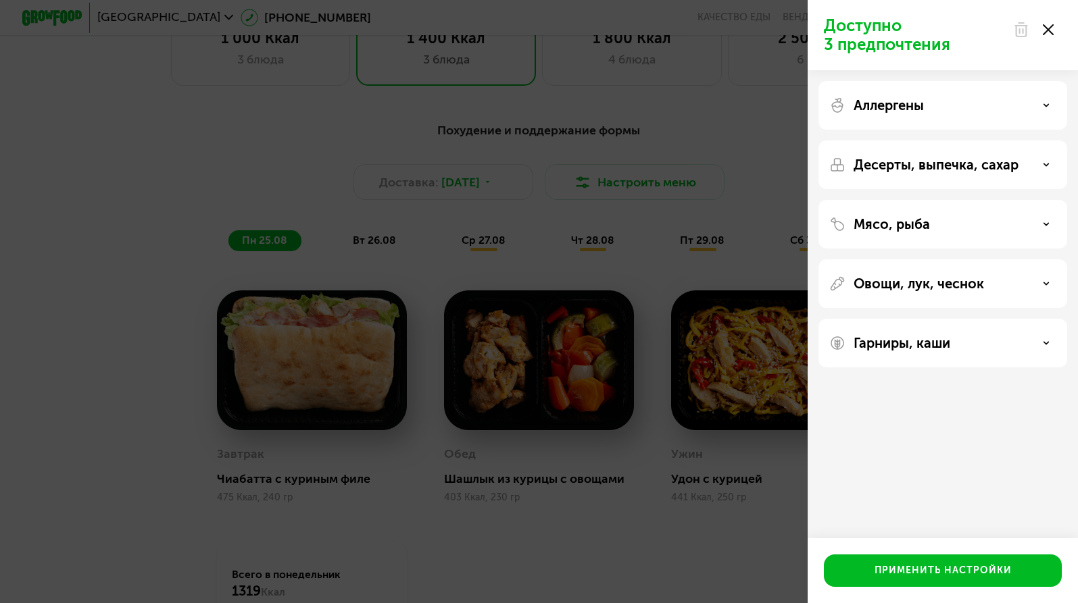
click at [889, 107] on p "Аллергены" at bounding box center [888, 105] width 70 height 16
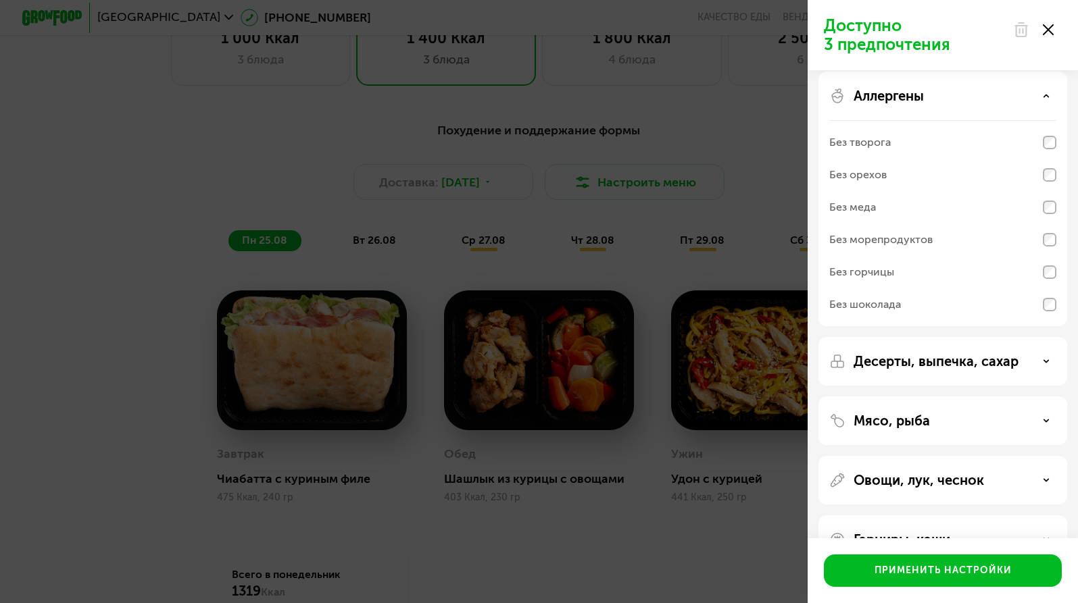
scroll to position [49, 0]
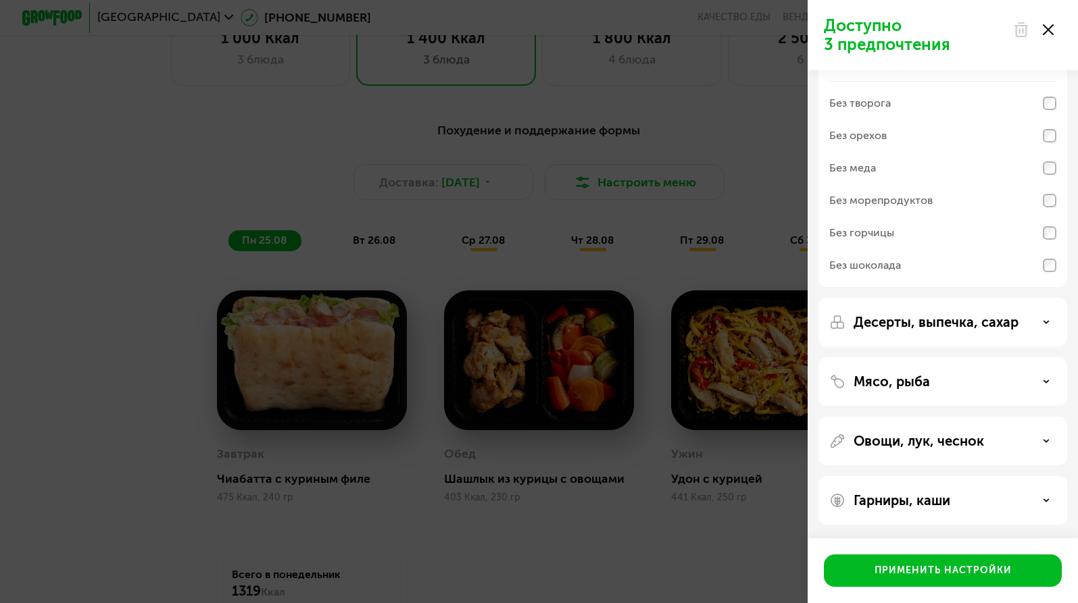
click at [925, 357] on div "Десерты, выпечка, сахар" at bounding box center [942, 381] width 249 height 49
click at [1014, 357] on div "Десерты, выпечка, сахар" at bounding box center [942, 381] width 249 height 49
click at [1041, 321] on div "Десерты, выпечка, сахар" at bounding box center [942, 322] width 227 height 16
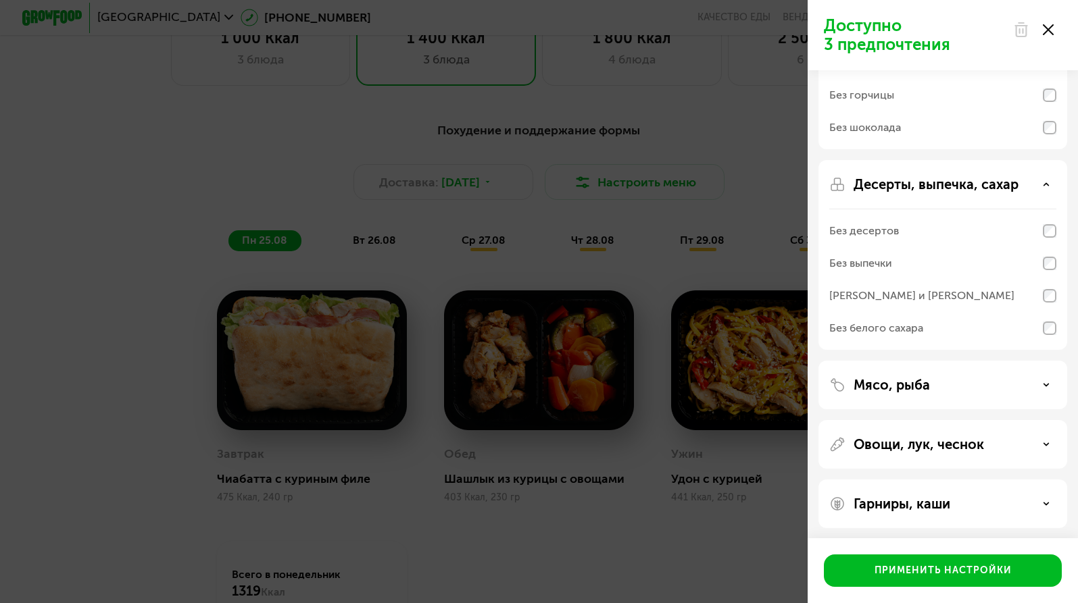
scroll to position [190, 0]
click at [1042, 378] on div "Мясо, рыба" at bounding box center [942, 382] width 227 height 16
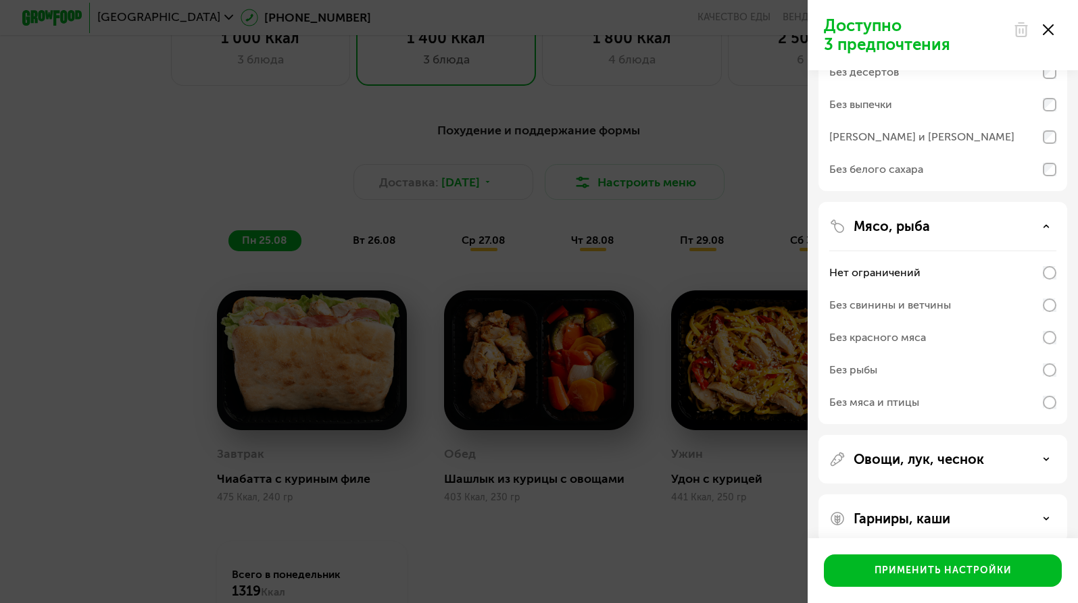
scroll to position [364, 0]
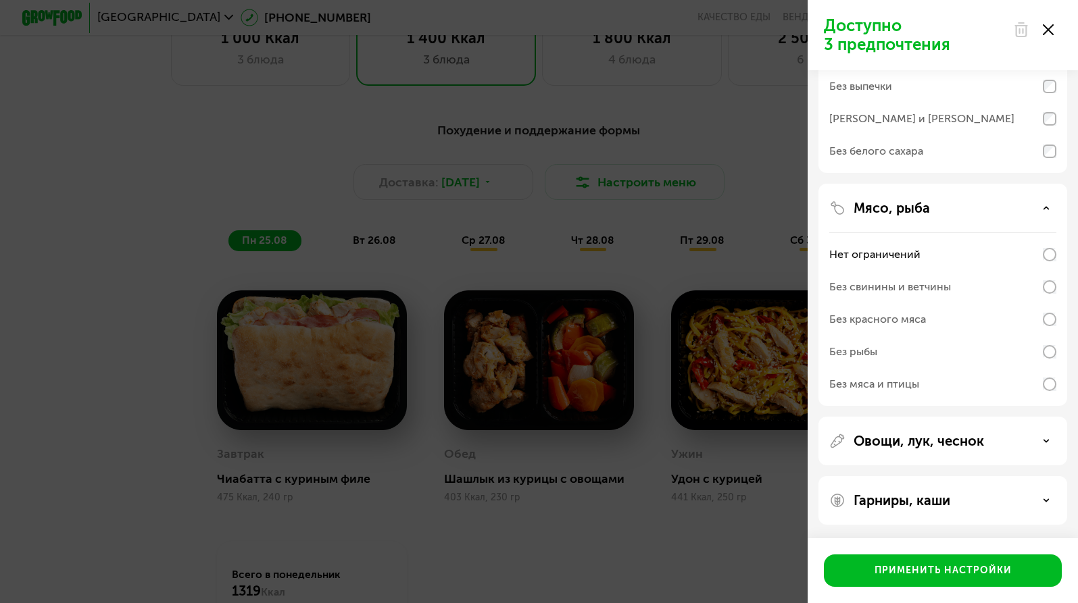
click at [947, 288] on div "Без свинины и ветчины" at bounding box center [890, 287] width 122 height 16
click at [984, 436] on div "Овощи, лук, чеснок" at bounding box center [942, 441] width 227 height 16
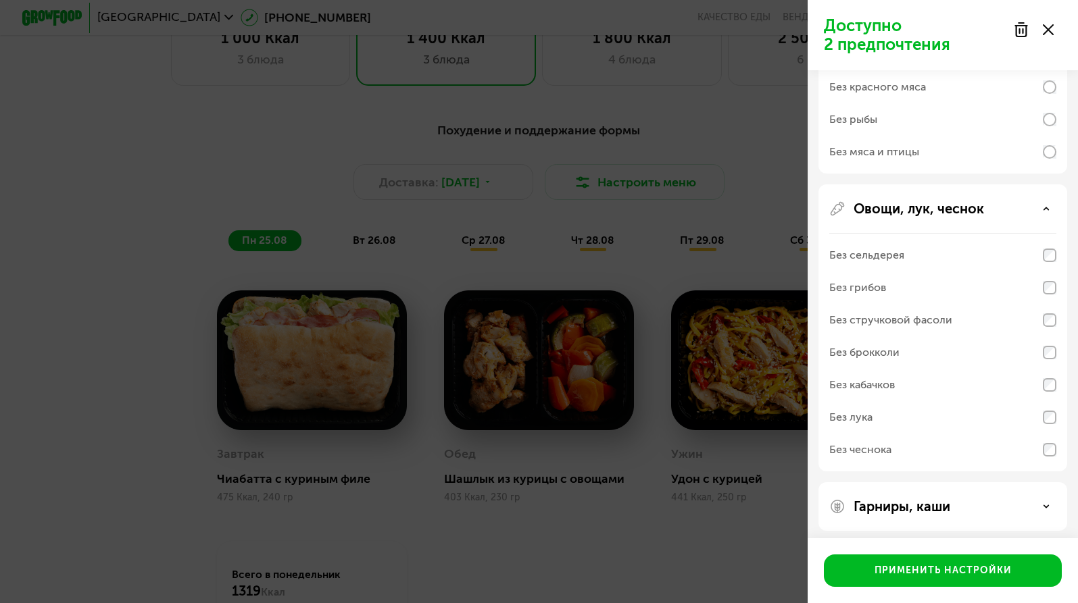
scroll to position [602, 0]
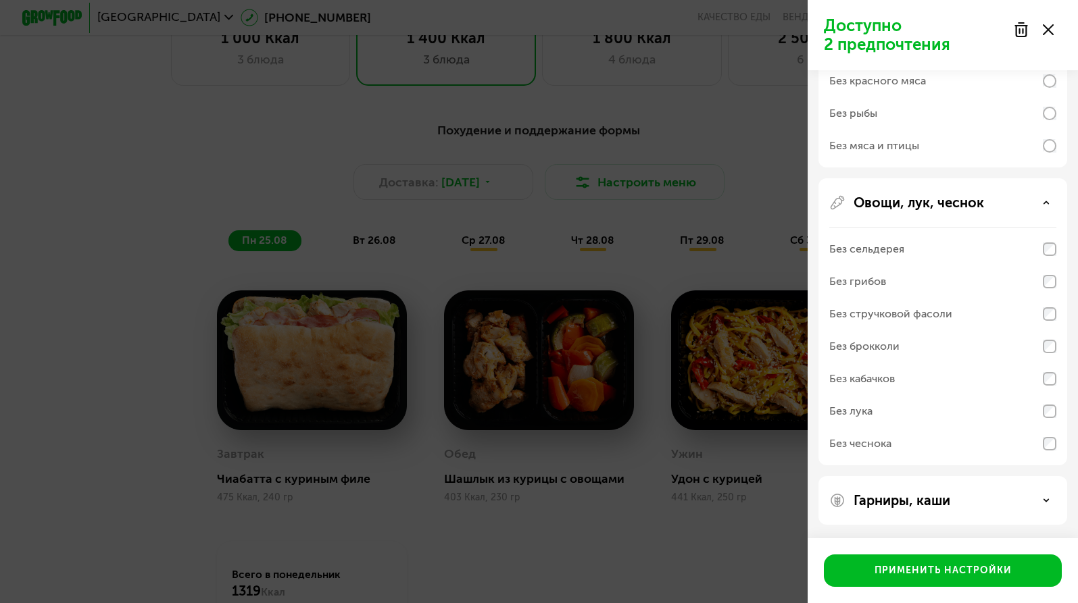
click at [923, 489] on div "Гарниры, каши" at bounding box center [942, 500] width 249 height 49
click at [943, 497] on p "Гарниры, каши" at bounding box center [901, 501] width 97 height 16
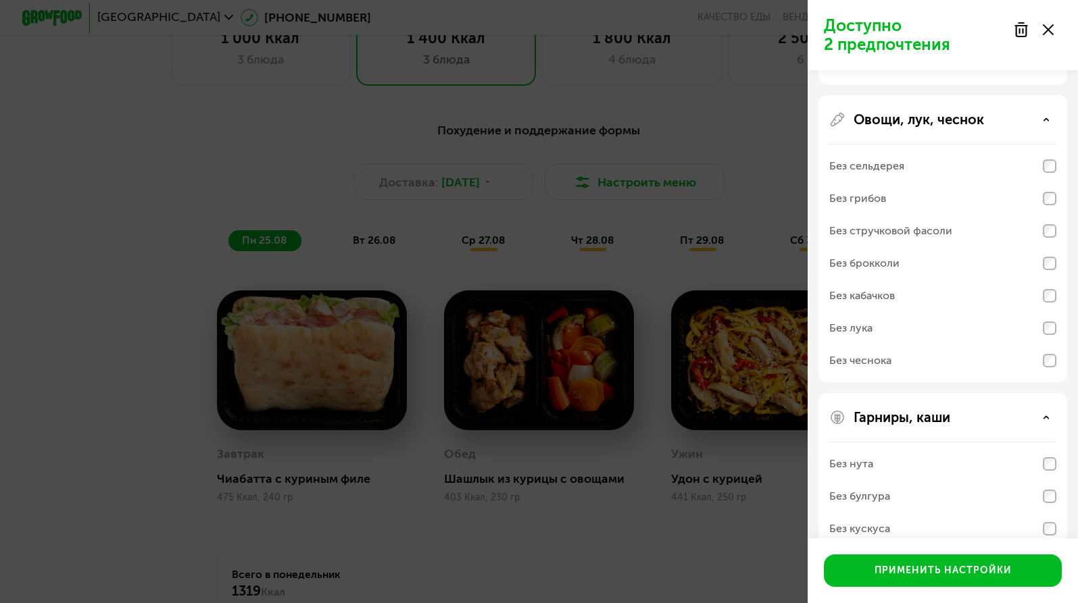
scroll to position [776, 0]
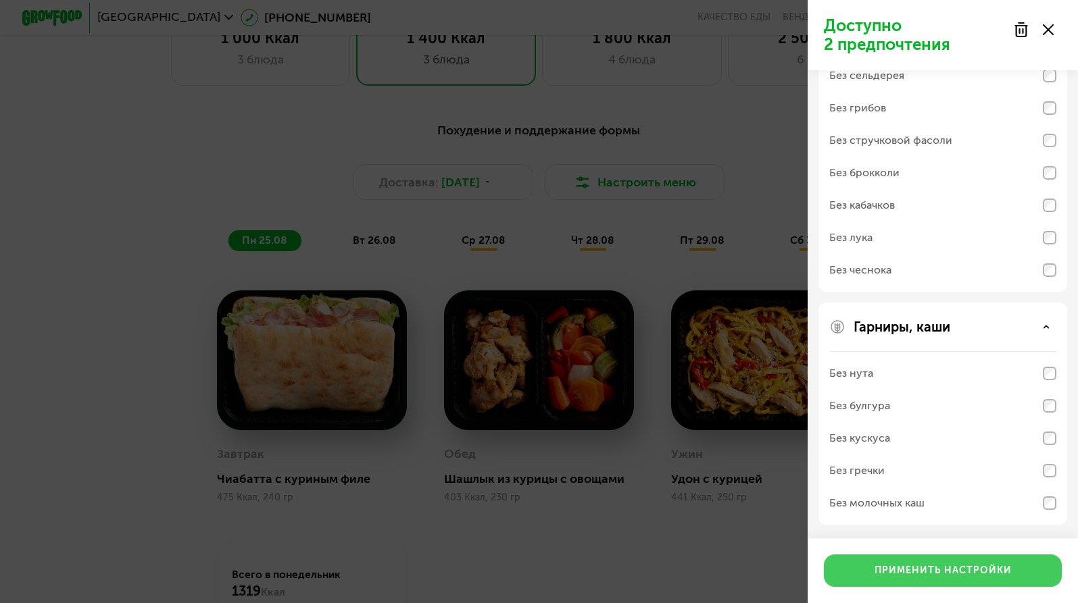
click at [941, 568] on div "Применить настройки" at bounding box center [942, 571] width 137 height 14
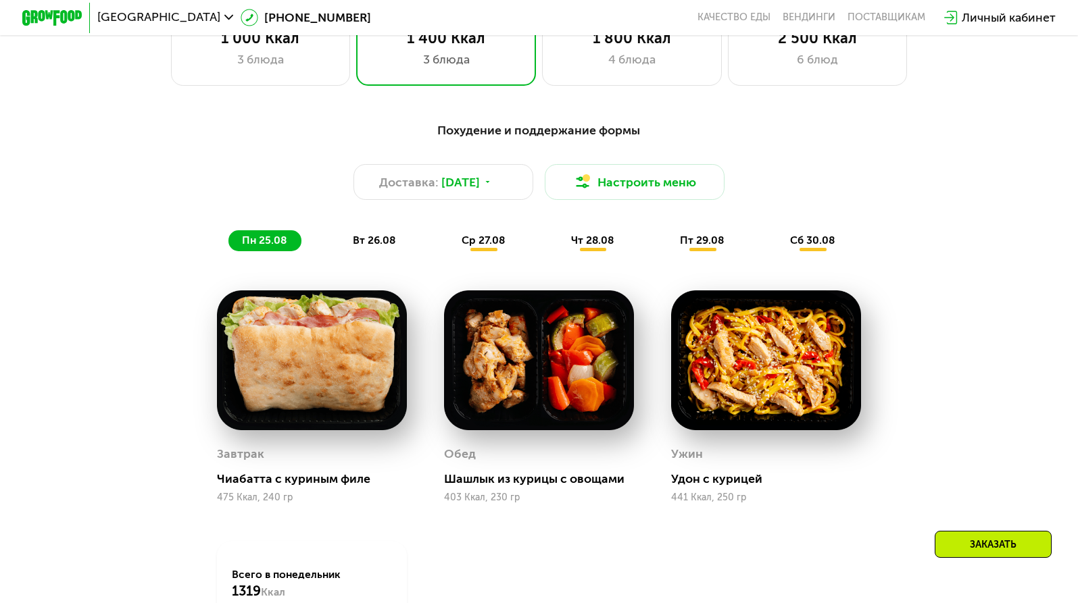
scroll to position [814, 0]
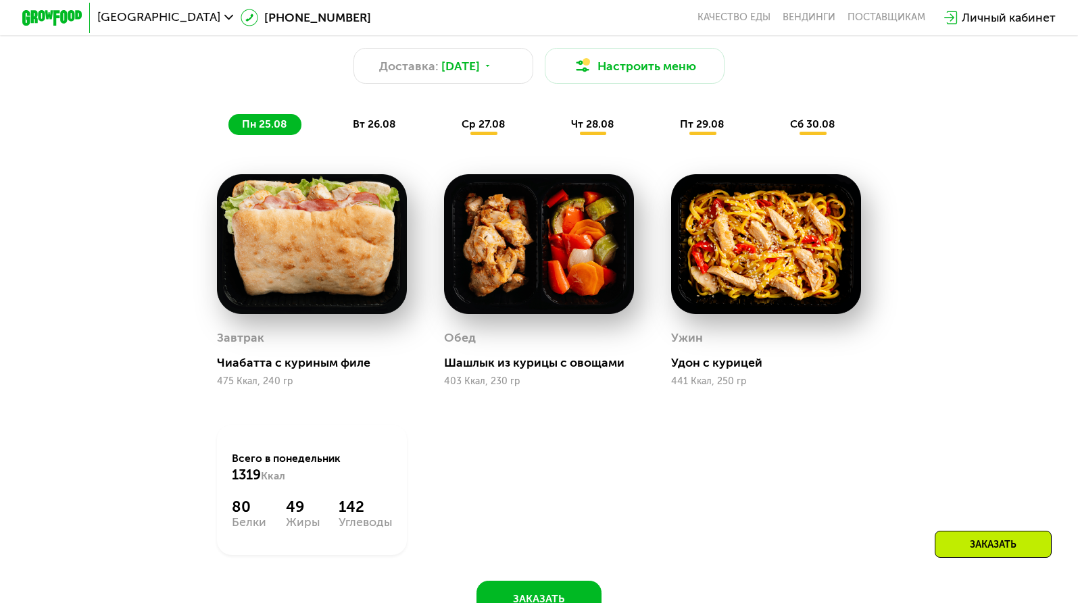
click at [382, 123] on span "вт 26.08" at bounding box center [374, 124] width 43 height 13
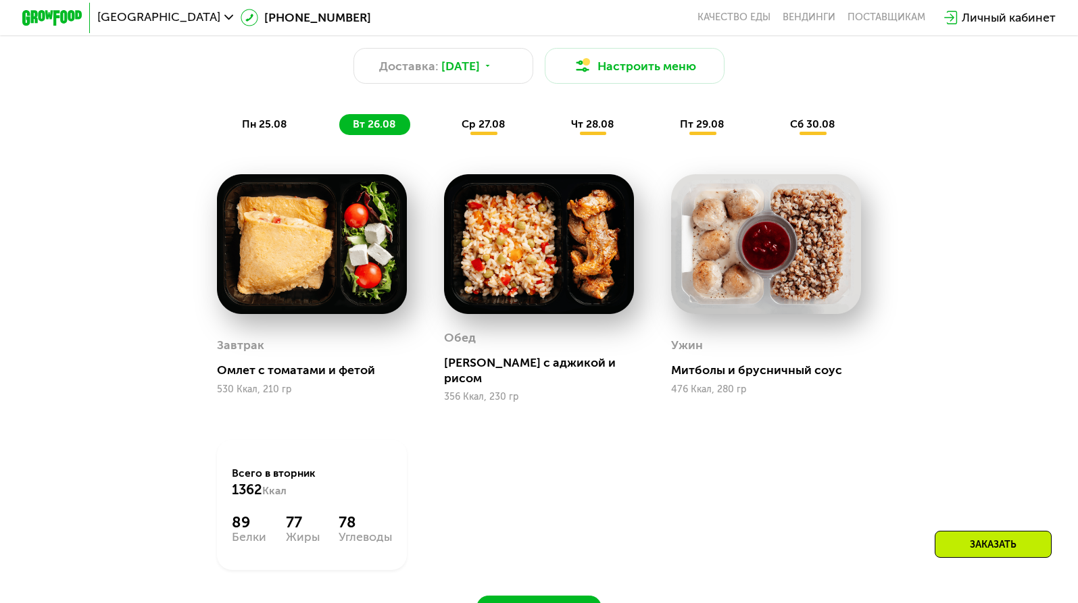
click at [495, 124] on span "ср 27.08" at bounding box center [482, 124] width 43 height 13
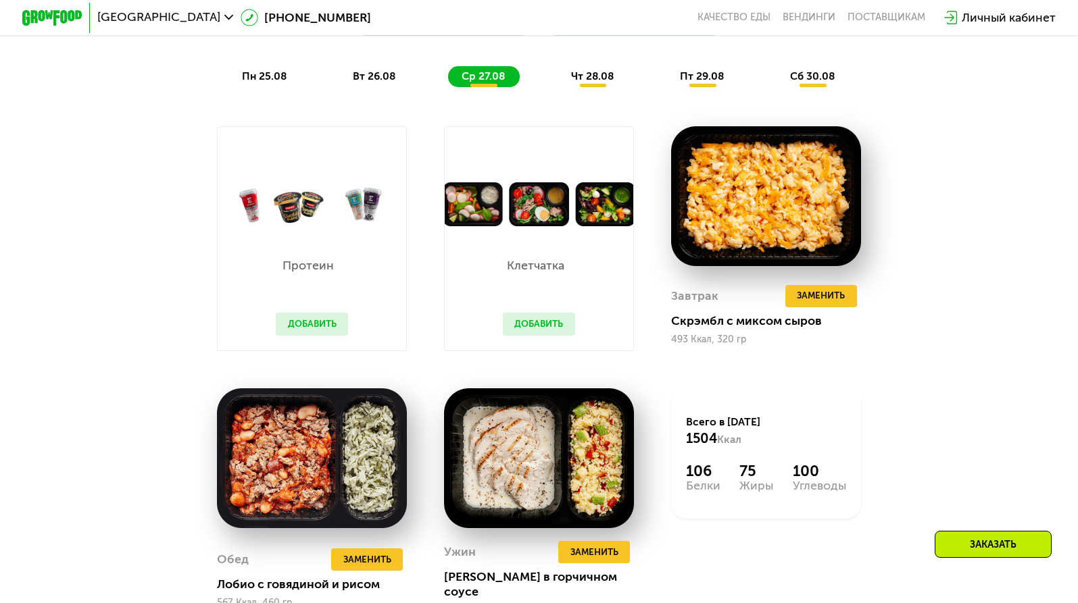
scroll to position [861, 0]
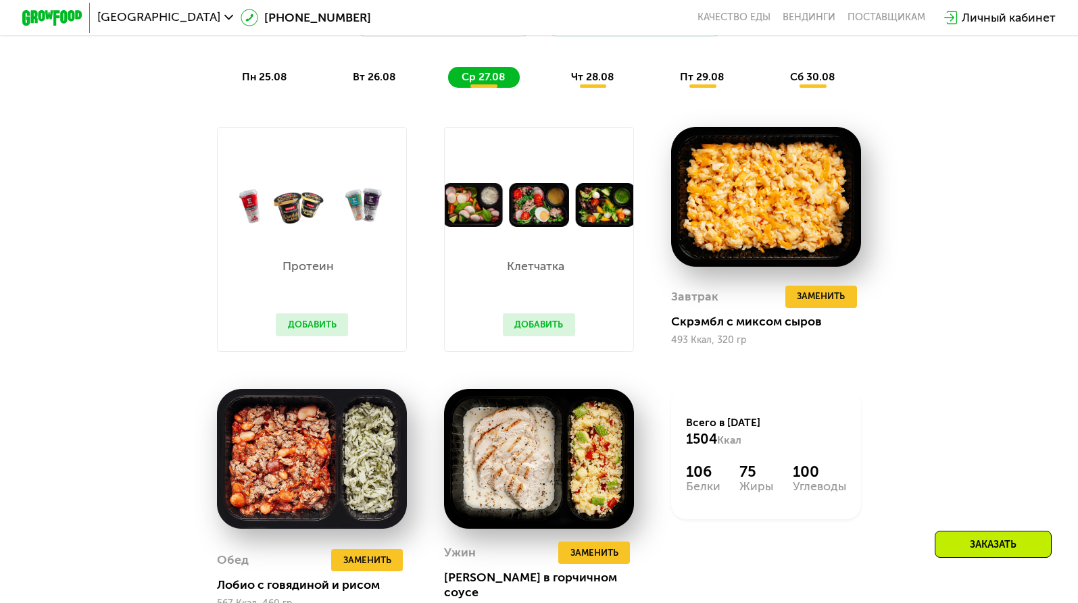
click at [596, 80] on span "чт 28.08" at bounding box center [592, 76] width 43 height 13
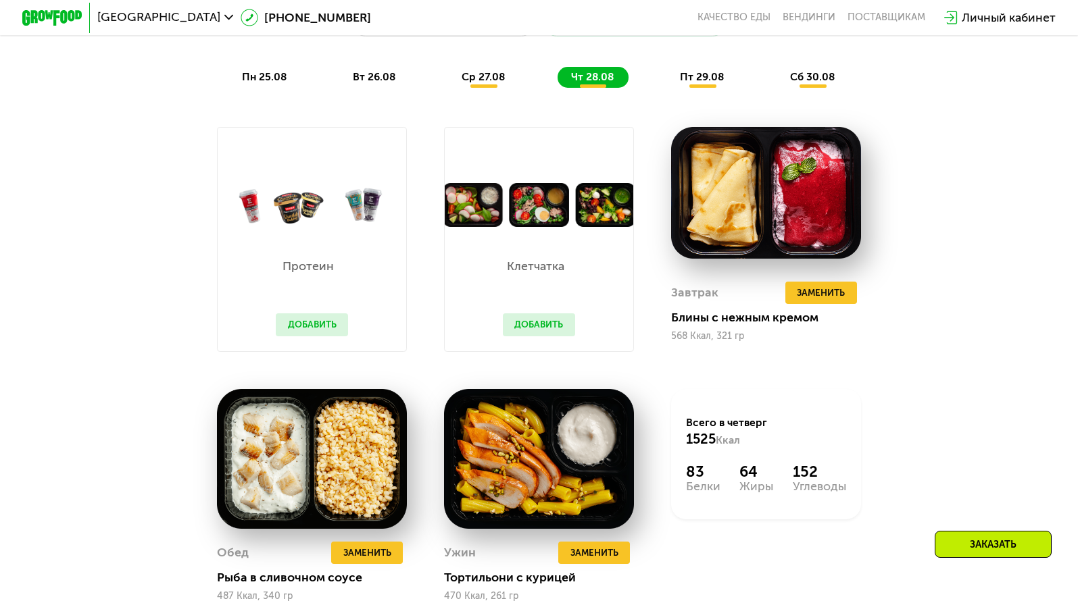
click at [693, 80] on span "пт 29.08" at bounding box center [702, 76] width 44 height 13
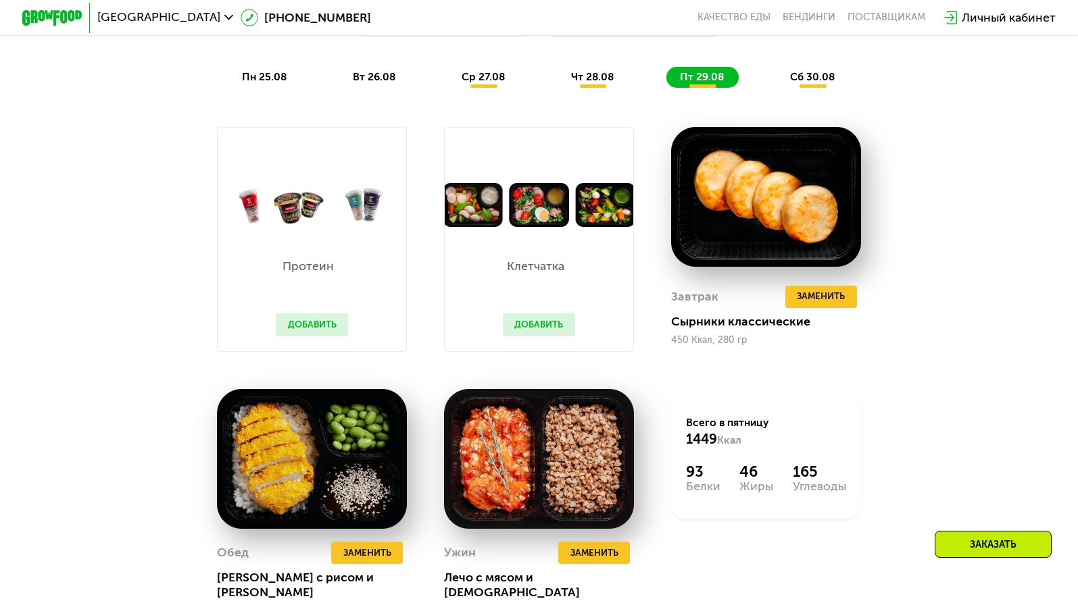
click at [803, 82] on span "сб 30.08" at bounding box center [812, 76] width 45 height 13
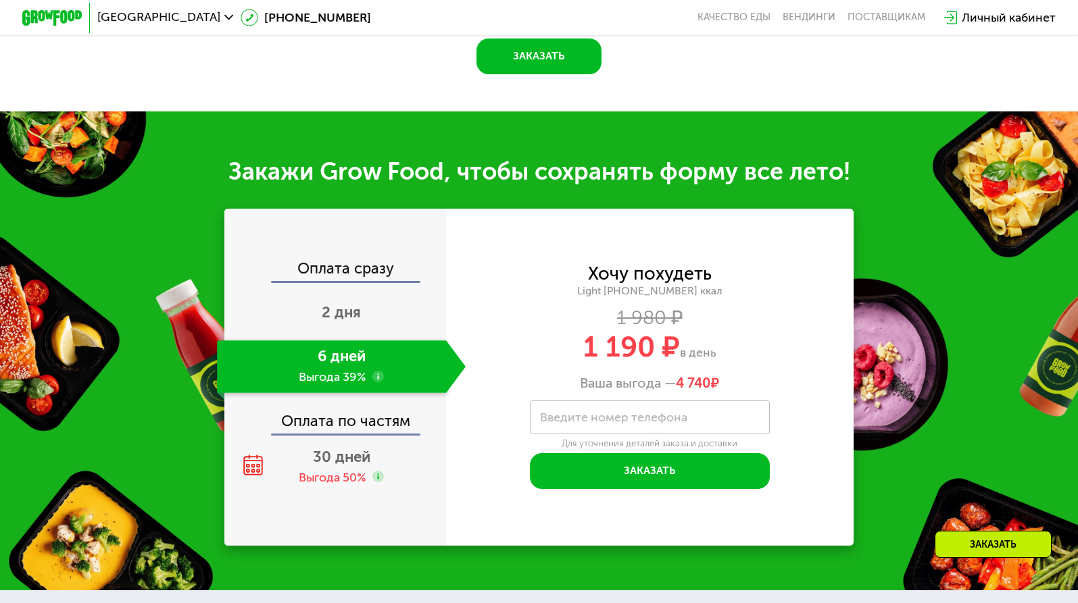
scroll to position [1451, 0]
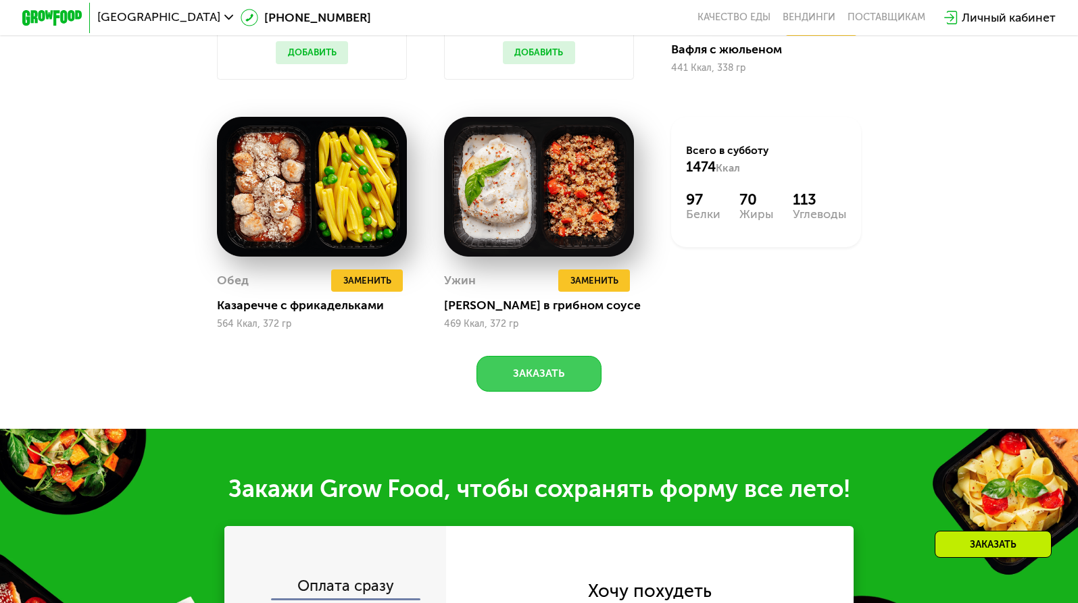
click at [537, 370] on button "Заказать" at bounding box center [538, 374] width 124 height 36
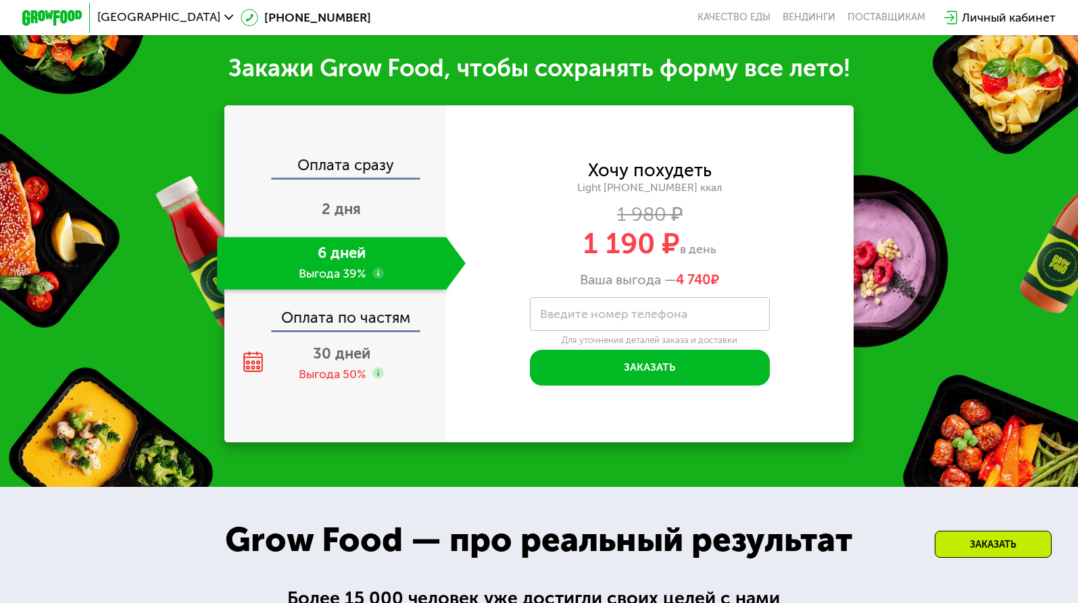
scroll to position [1562, 0]
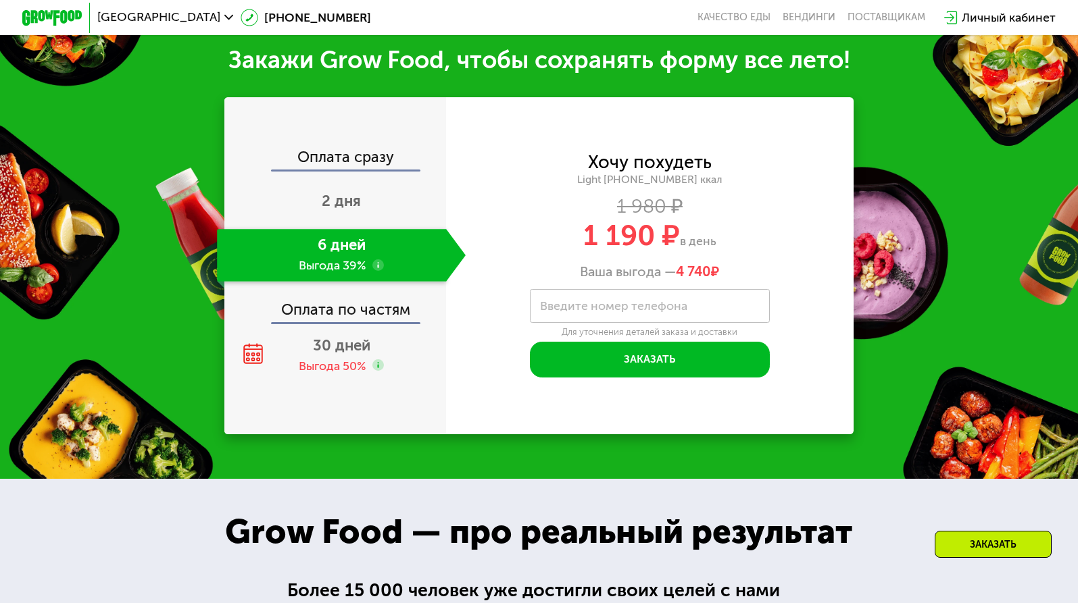
click at [662, 309] on label "Введите номер телефона" at bounding box center [613, 306] width 147 height 8
click at [662, 309] on input "Введите номер телефона" at bounding box center [649, 306] width 239 height 34
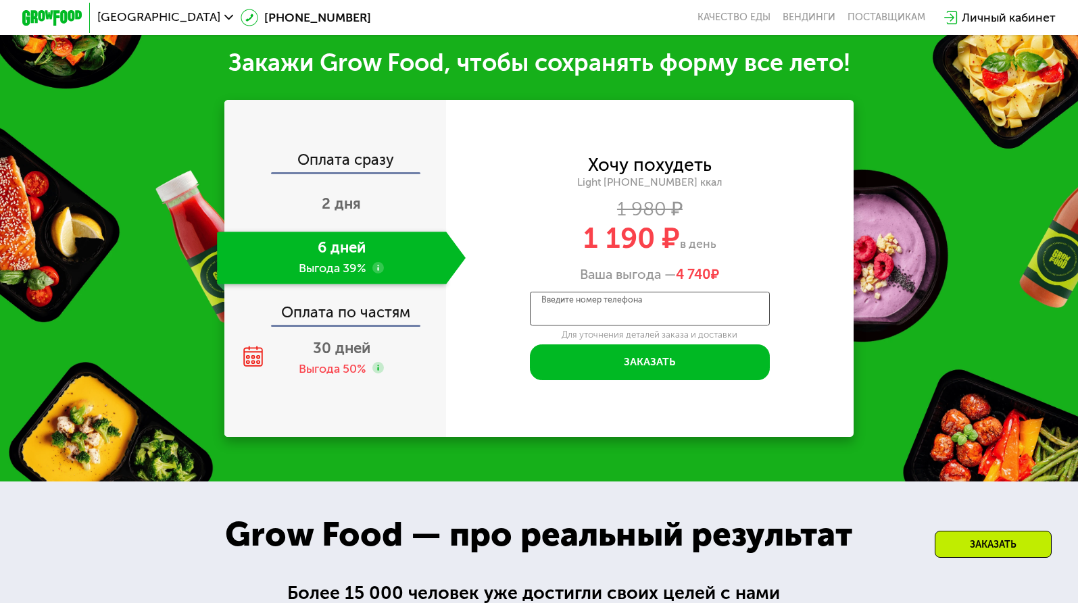
scroll to position [1547, 0]
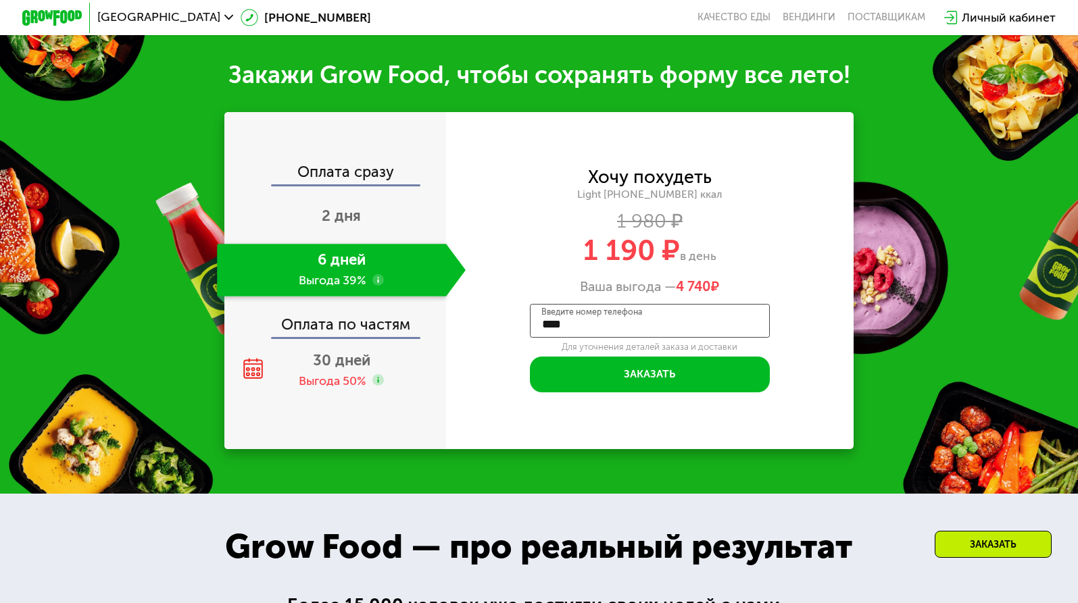
type input "****"
click at [858, 262] on div "Закажи Grow Food, чтобы сохранять форму все лето! Оплата сразу 2 дня 6 дней Выг…" at bounding box center [539, 254] width 1078 height 479
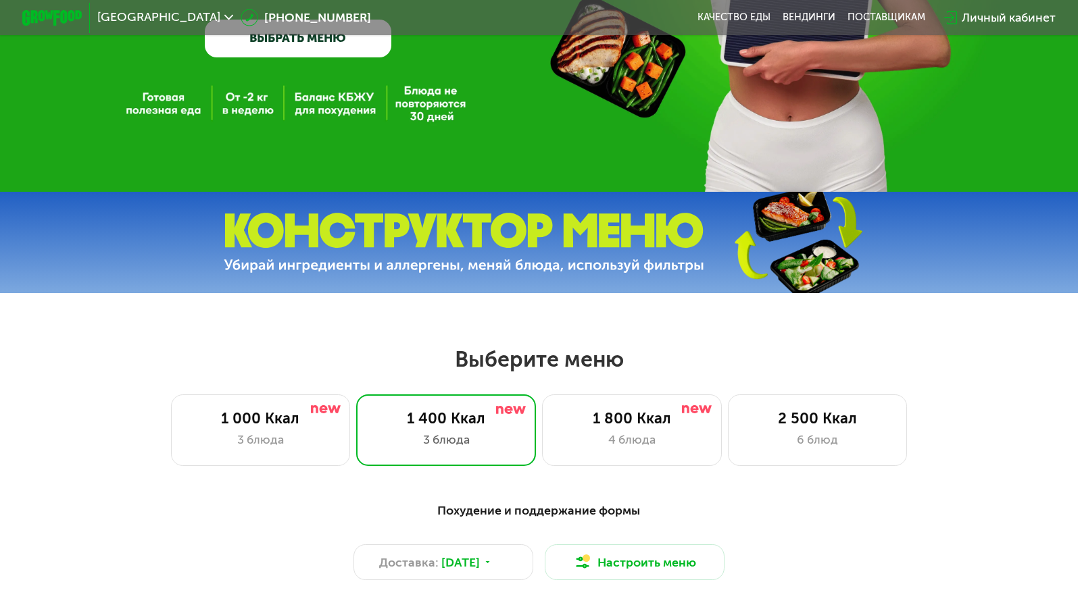
scroll to position [0, 0]
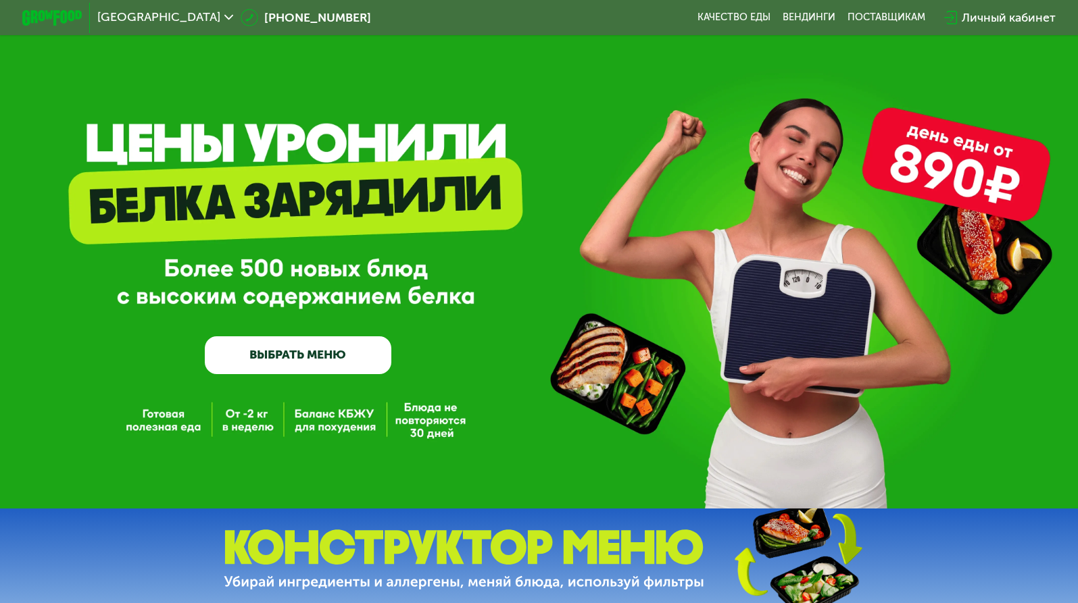
click at [291, 351] on link "ВЫБРАТЬ МЕНЮ" at bounding box center [298, 354] width 186 height 37
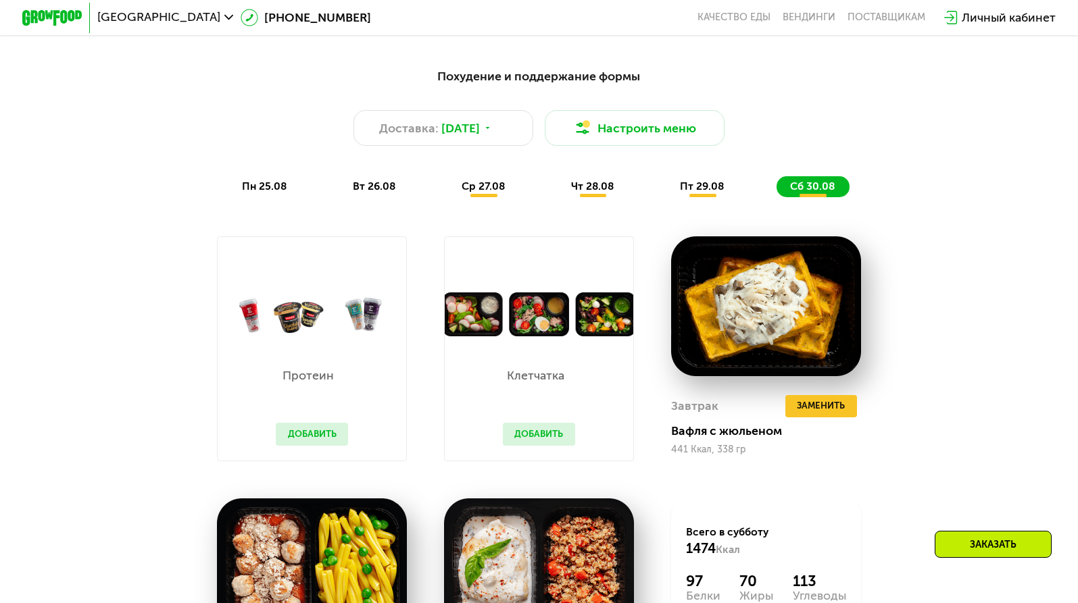
scroll to position [719, 0]
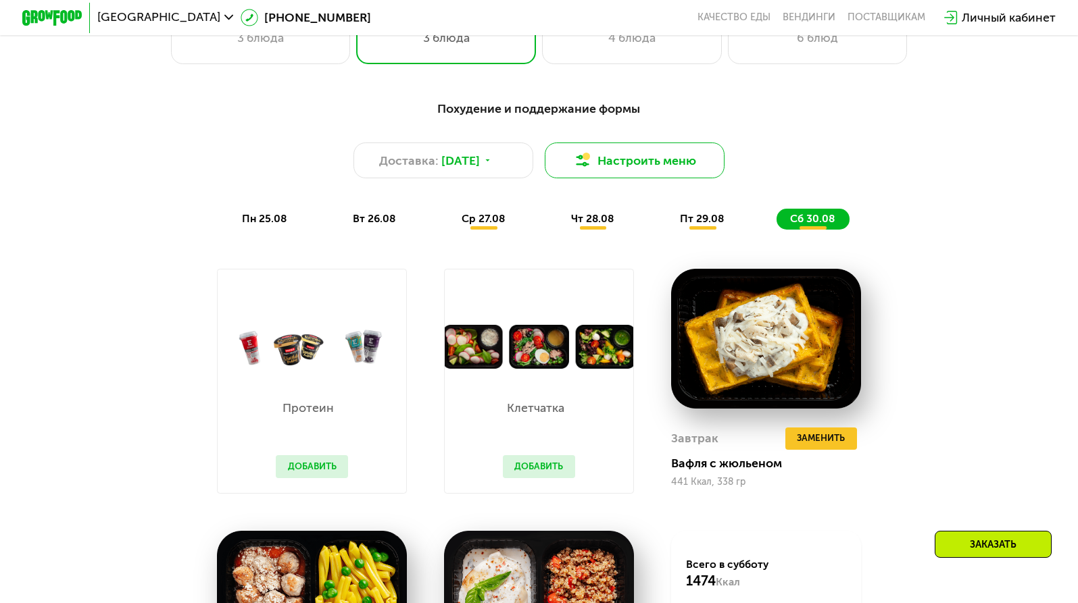
click at [617, 168] on button "Настроить меню" at bounding box center [635, 161] width 180 height 36
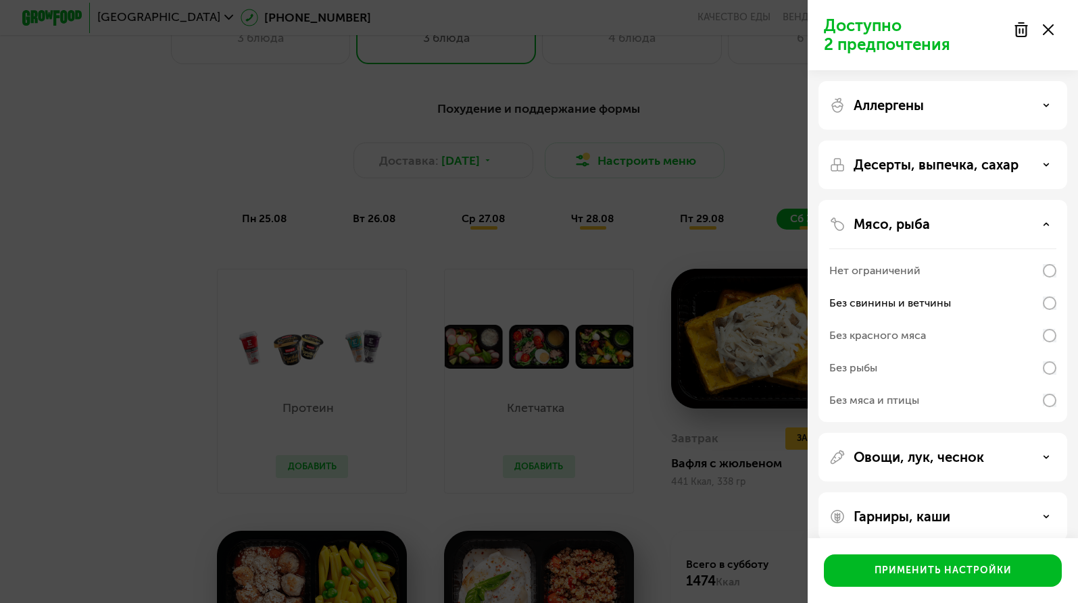
click at [1003, 141] on div "Аллергены" at bounding box center [942, 165] width 249 height 49
click at [1047, 101] on div "Аллергены" at bounding box center [942, 105] width 227 height 16
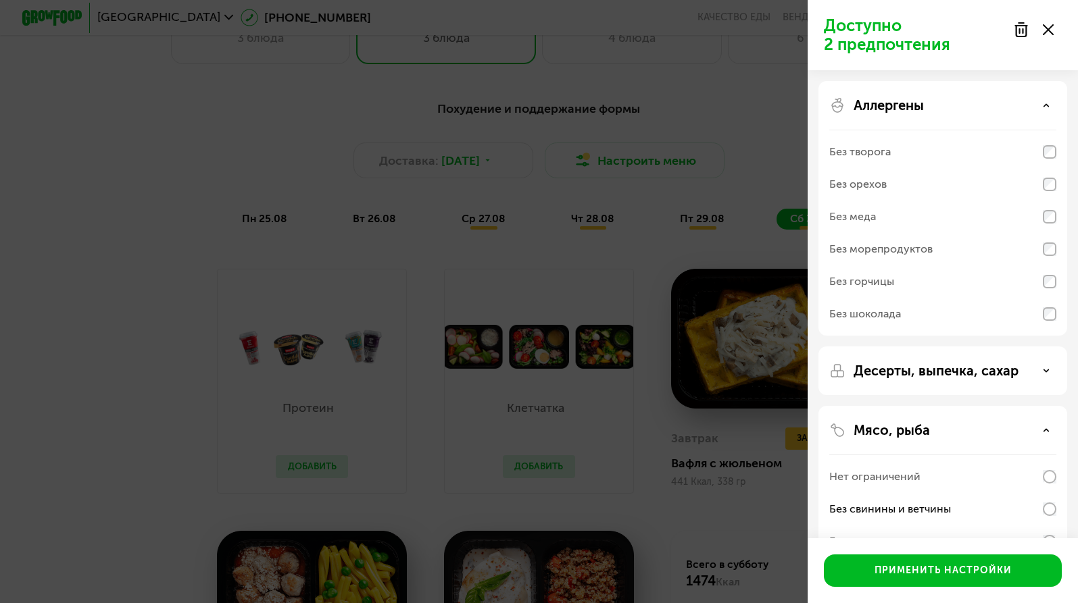
click at [593, 72] on div "Доступно 2 предпочтения Аллергены Без творога Без орехов Без меда Без морепроду…" at bounding box center [539, 301] width 1078 height 603
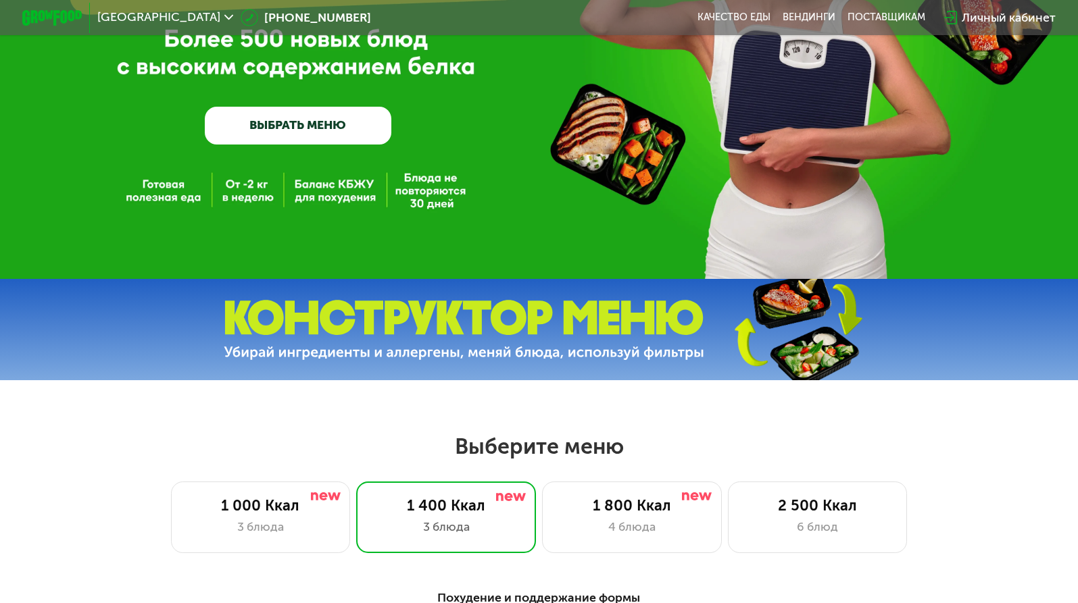
scroll to position [2, 0]
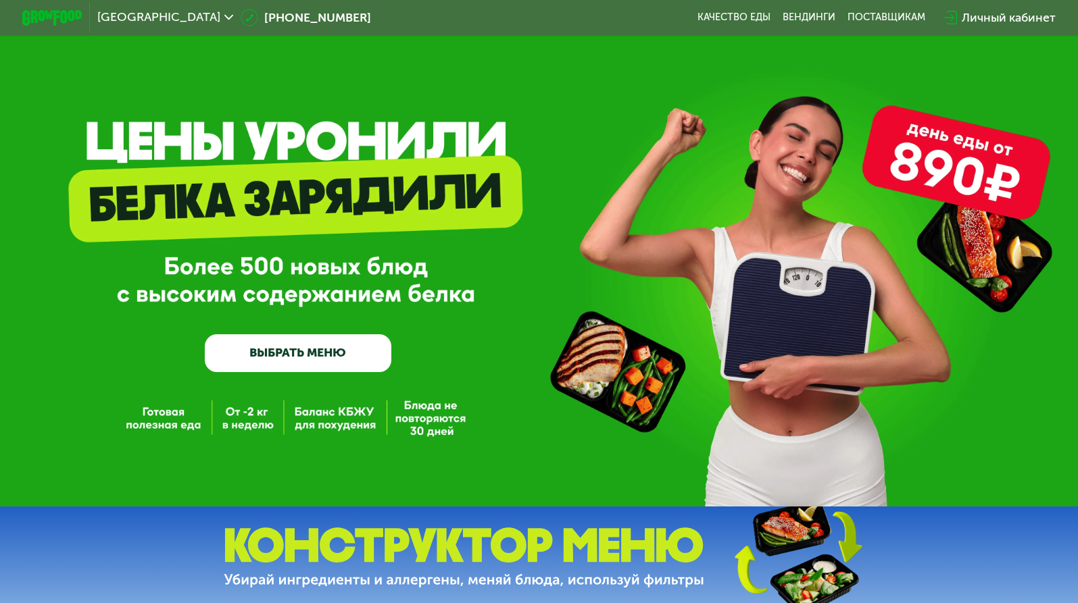
click at [1001, 22] on div "Личный кабинет" at bounding box center [1009, 18] width 94 height 18
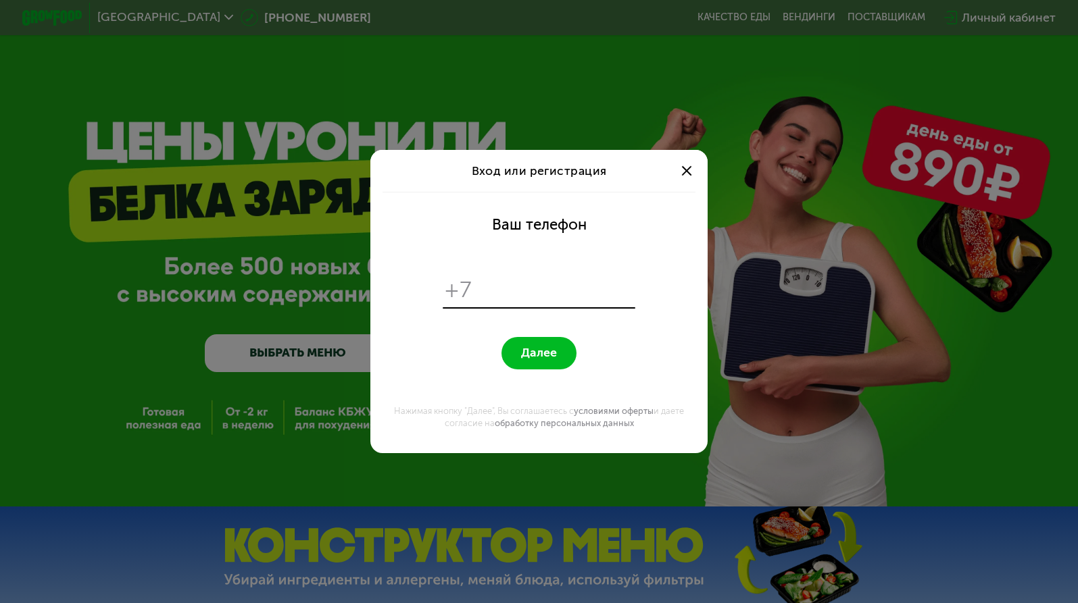
scroll to position [0, 0]
type input "**********"
click at [547, 359] on span "Далее" at bounding box center [539, 353] width 36 height 14
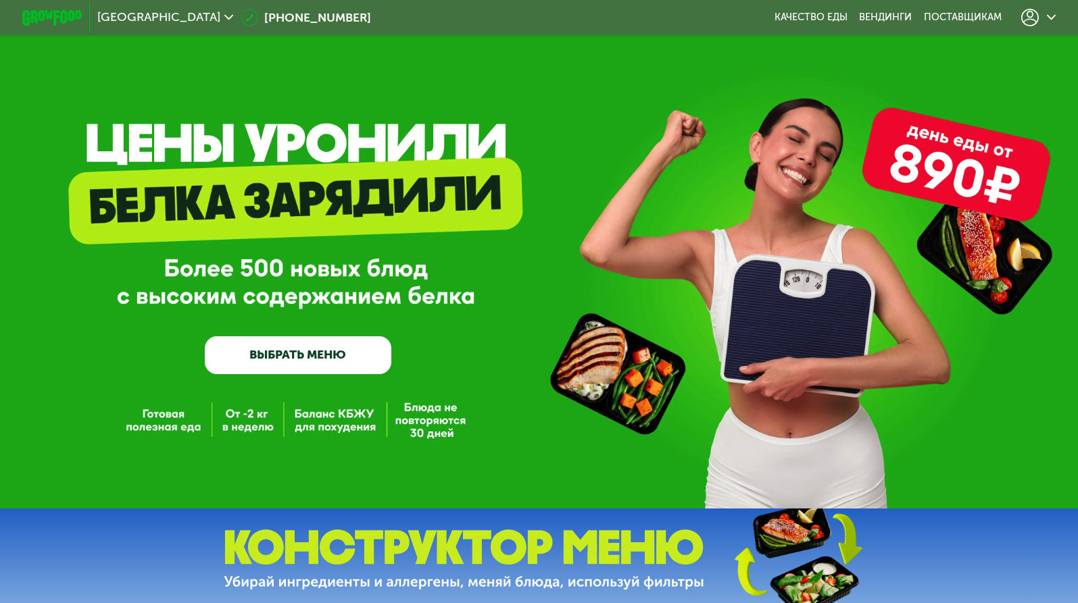
scroll to position [2, 0]
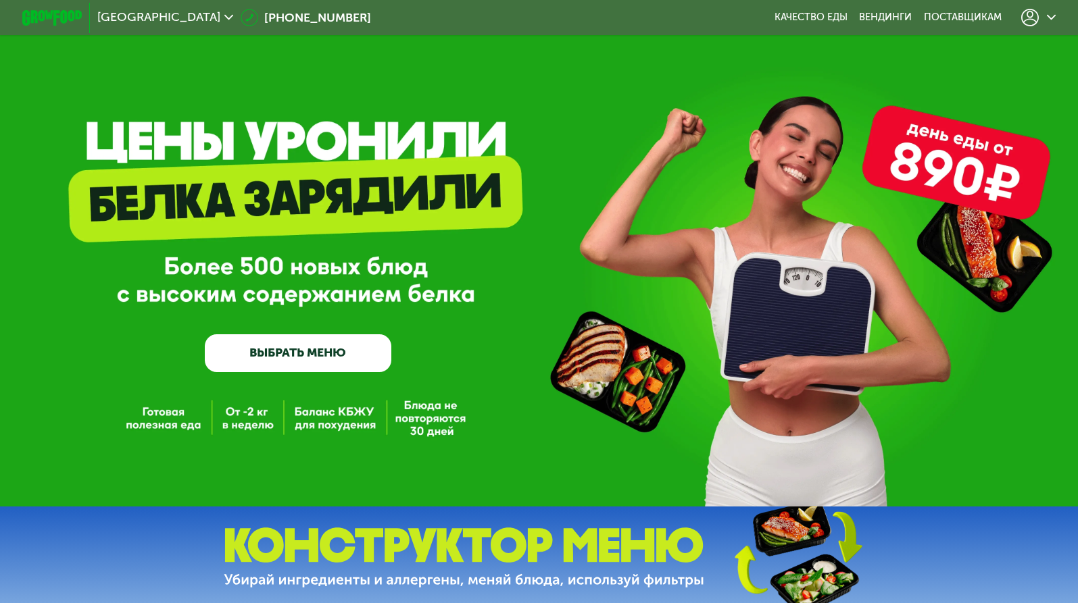
click at [1049, 15] on icon at bounding box center [1051, 17] width 9 height 9
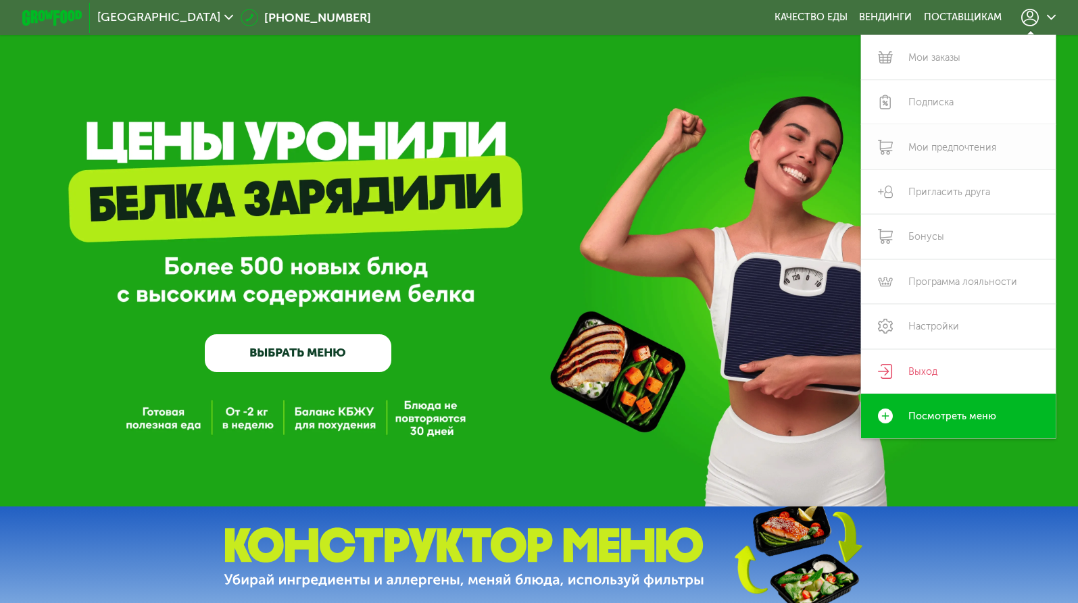
click at [934, 145] on link "Мои предпочтения" at bounding box center [958, 146] width 195 height 45
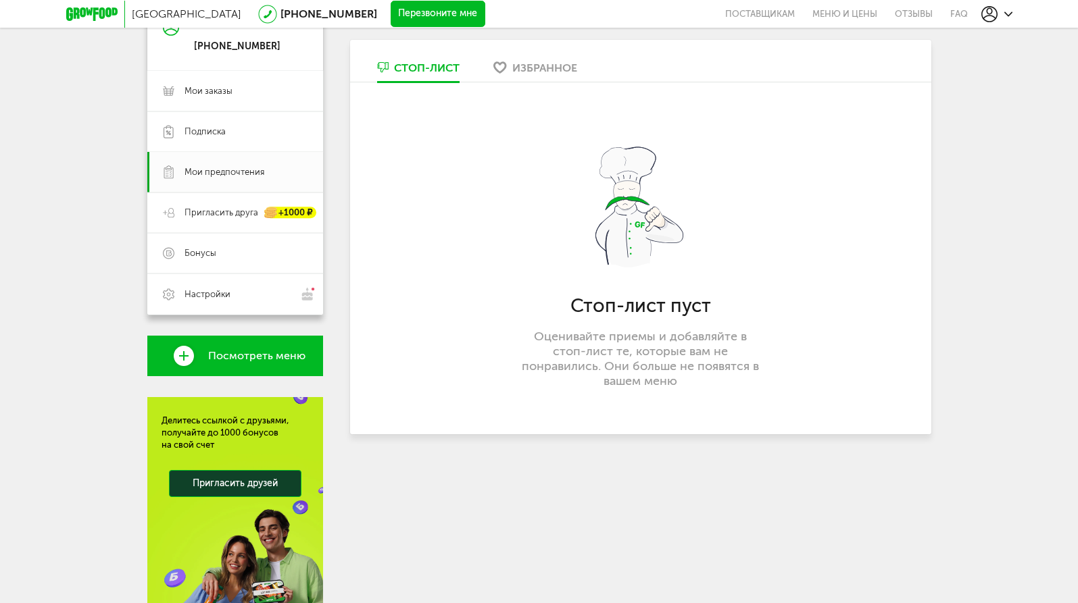
scroll to position [159, 0]
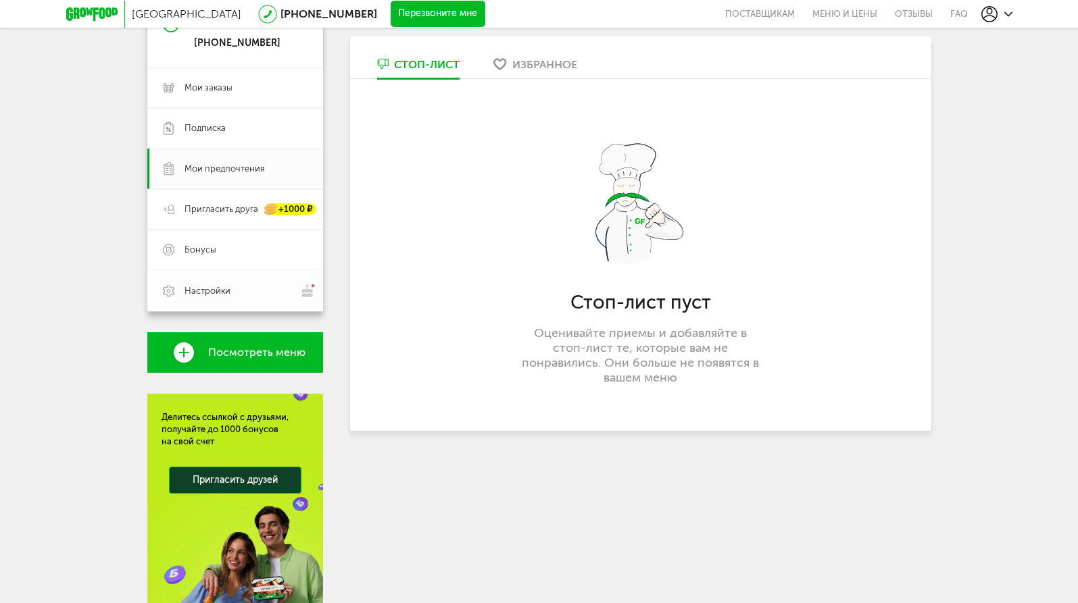
click at [236, 295] on span "Настройки" at bounding box center [245, 291] width 123 height 14
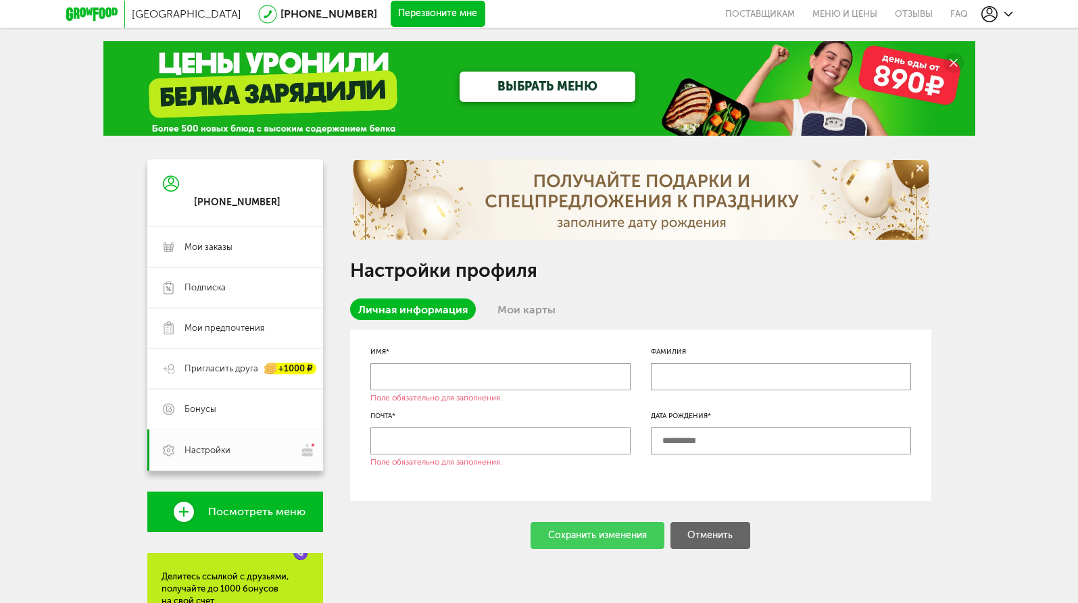
click at [543, 89] on link "ВЫБРАТЬ МЕНЮ" at bounding box center [547, 87] width 176 height 30
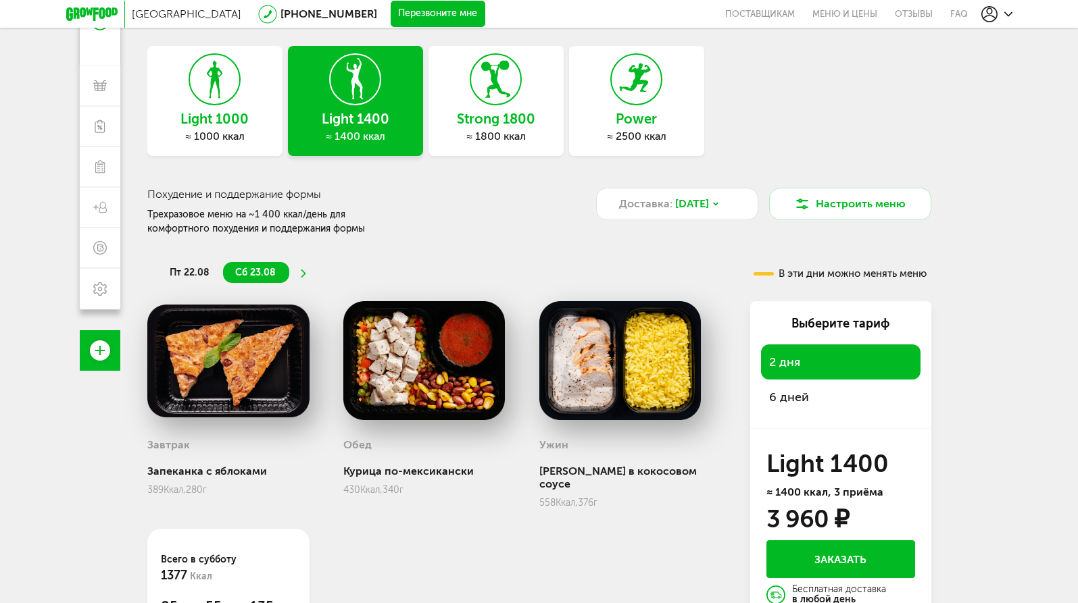
scroll to position [141, 0]
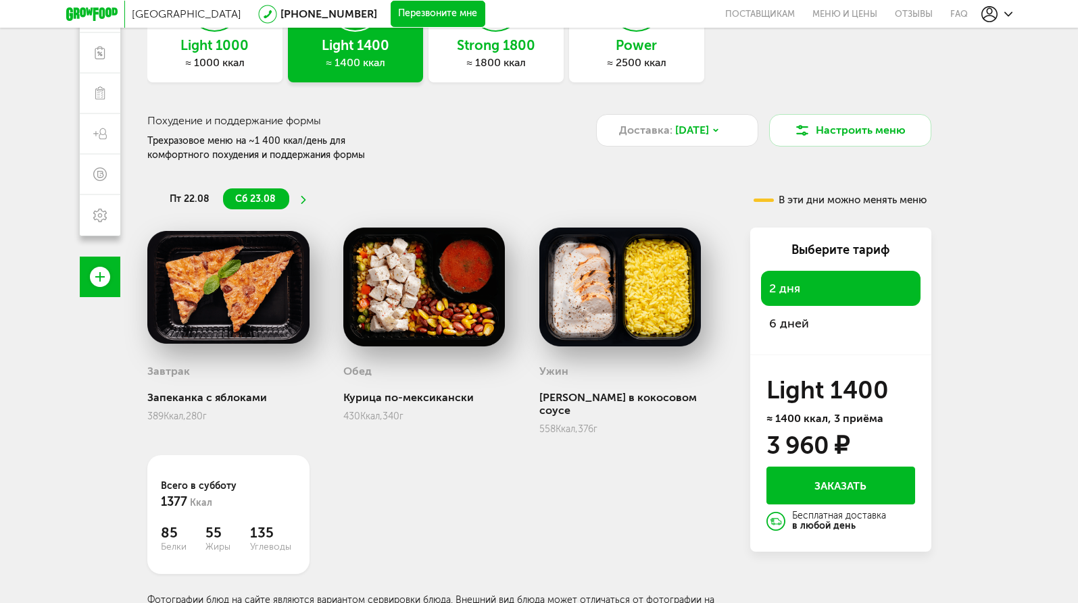
click at [793, 316] on span "6 дней" at bounding box center [789, 323] width 40 height 15
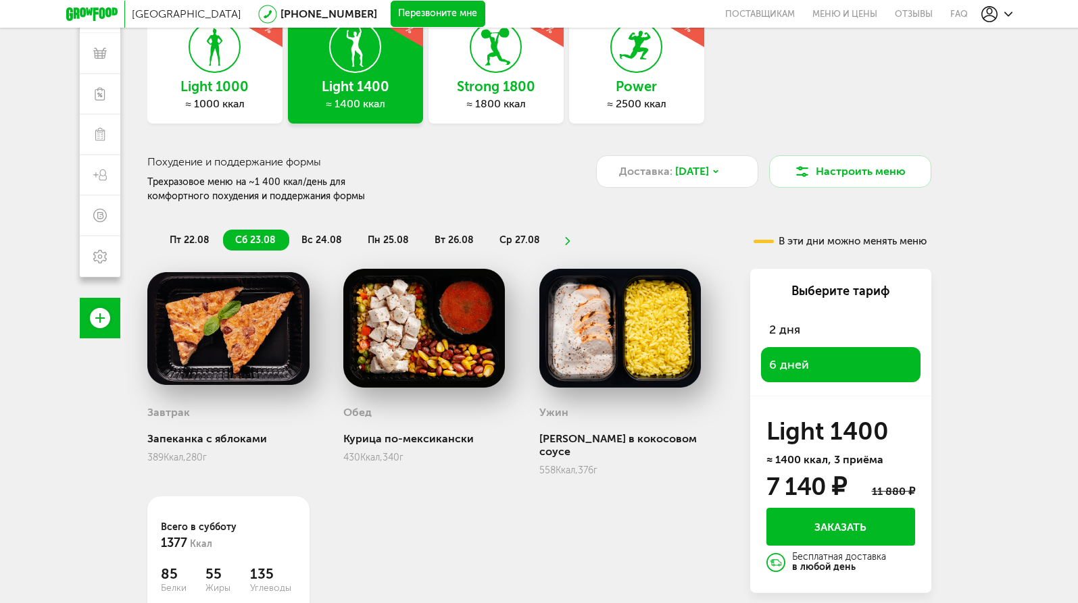
scroll to position [98, 0]
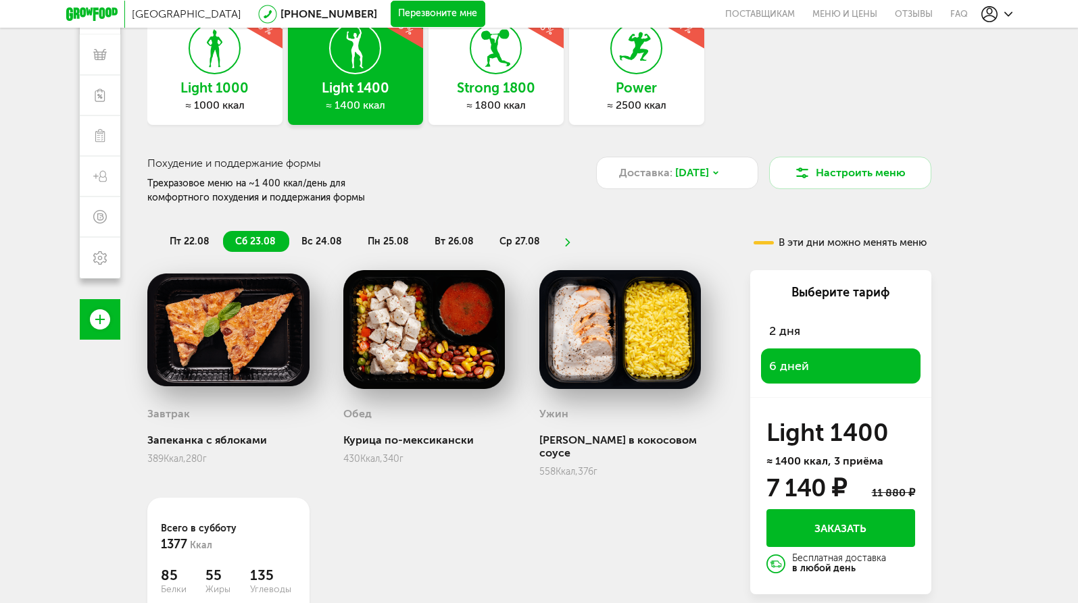
click at [776, 326] on span "2 дня" at bounding box center [784, 331] width 31 height 15
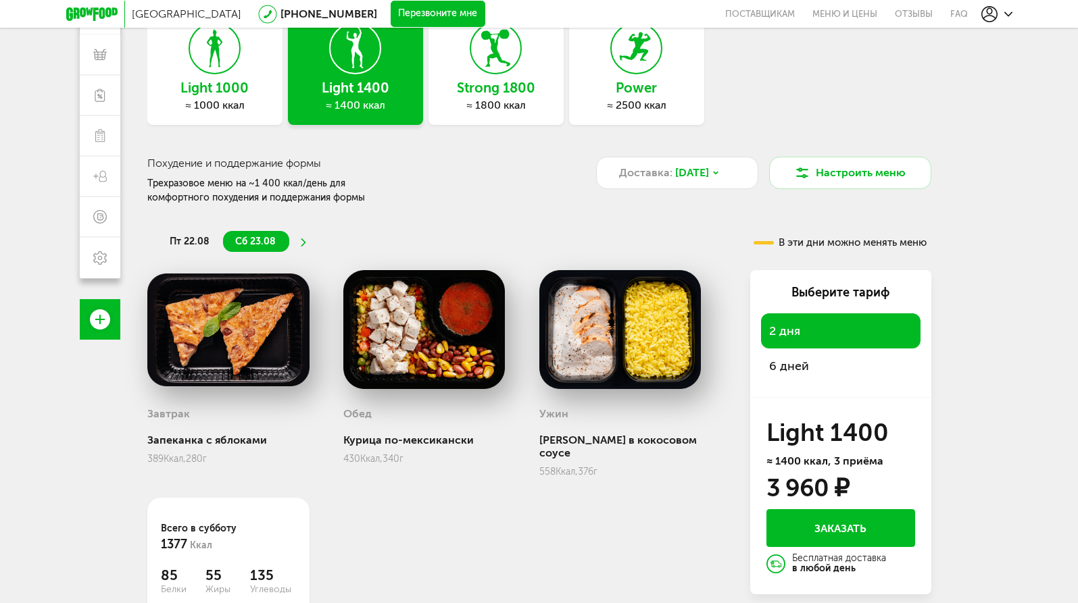
click at [782, 360] on span "6 дней" at bounding box center [789, 366] width 40 height 15
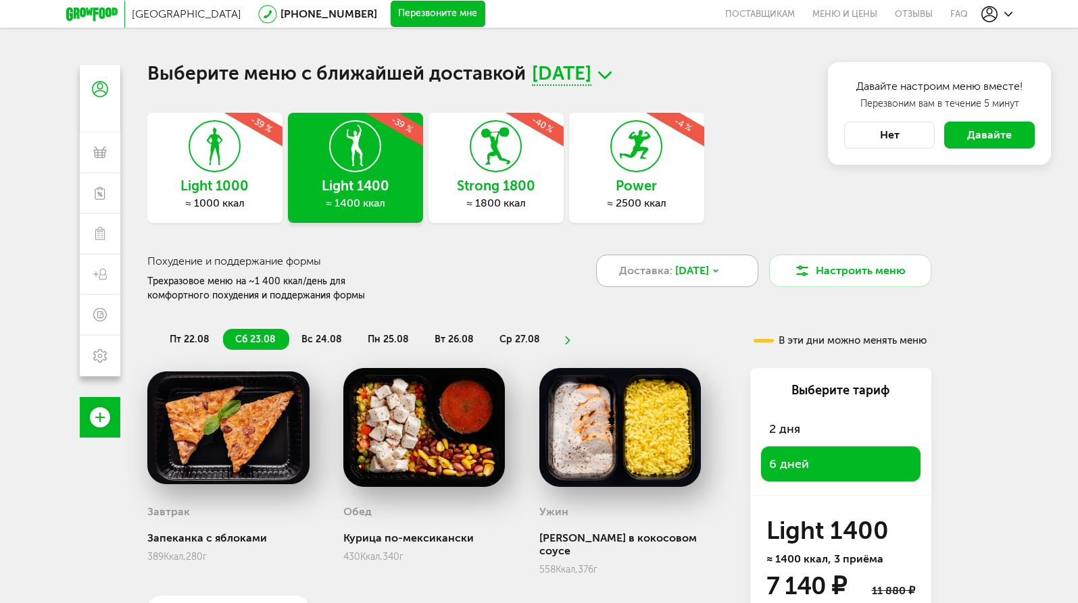
scroll to position [141, 0]
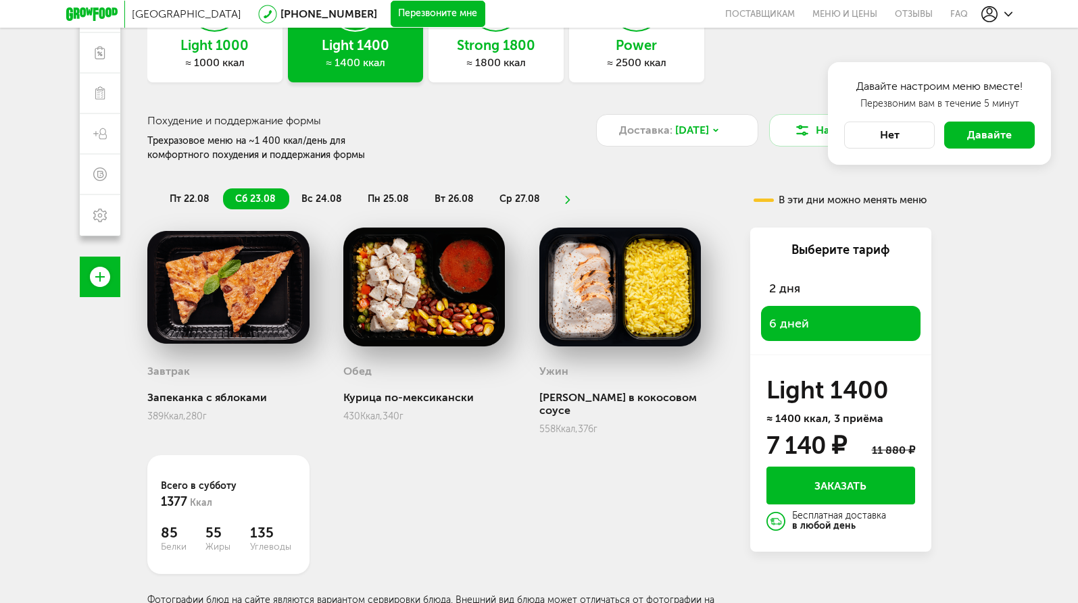
click at [899, 134] on button "Нет" at bounding box center [889, 135] width 91 height 27
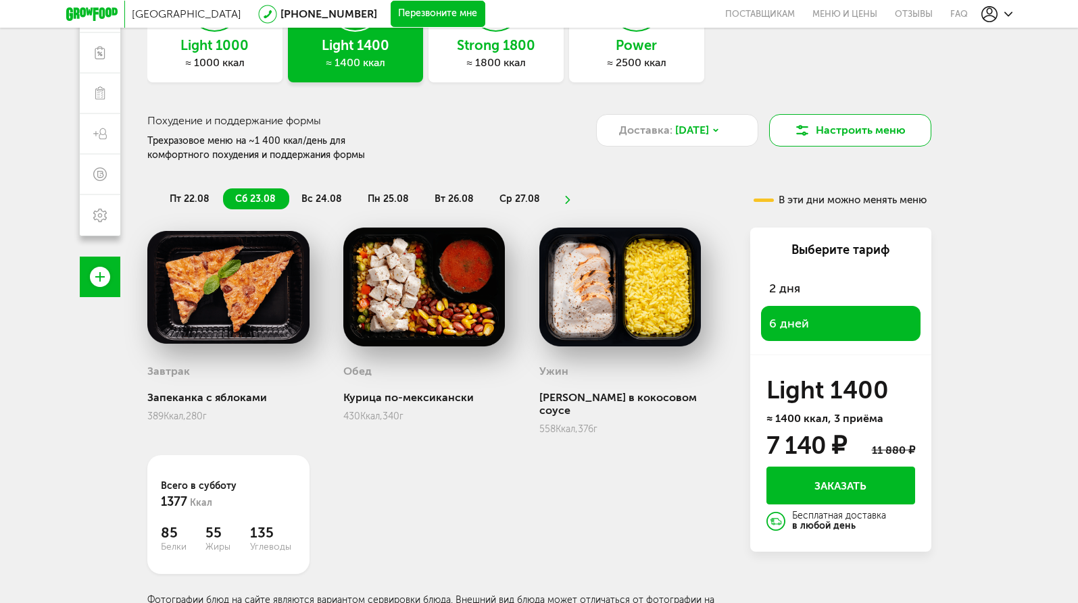
click at [844, 131] on button "Настроить меню" at bounding box center [850, 130] width 162 height 32
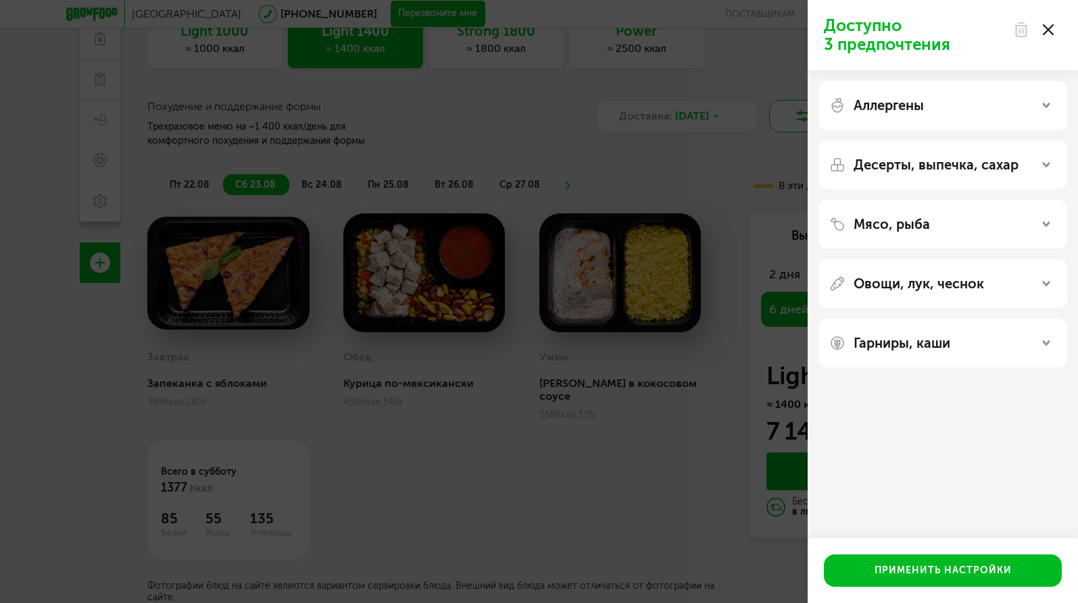
scroll to position [119, 0]
click at [928, 94] on div "Аллергены" at bounding box center [942, 105] width 249 height 49
click at [1001, 105] on div "Аллергены" at bounding box center [942, 105] width 227 height 16
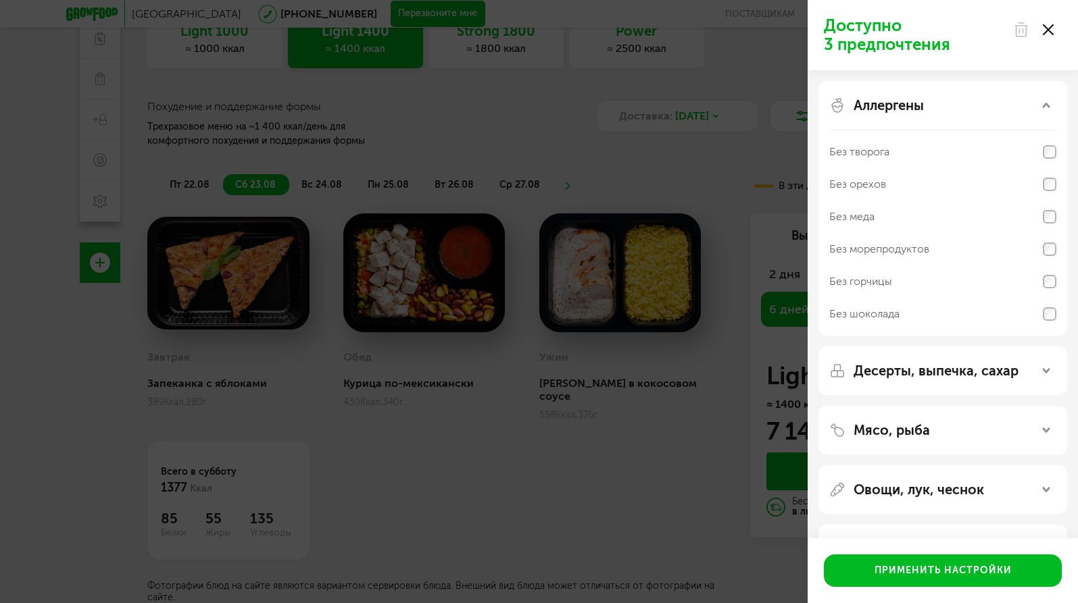
click at [678, 193] on div "Доступно 3 предпочтения Аллергены Без творога Без орехов Без меда Без морепроду…" at bounding box center [539, 301] width 1078 height 603
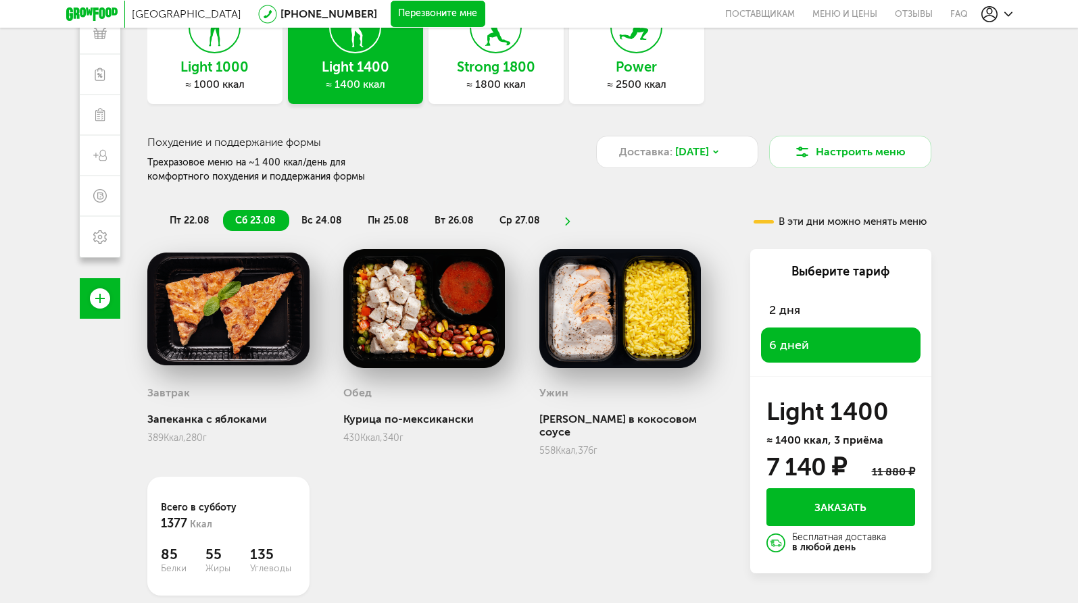
scroll to position [141, 0]
